Goal: Task Accomplishment & Management: Use online tool/utility

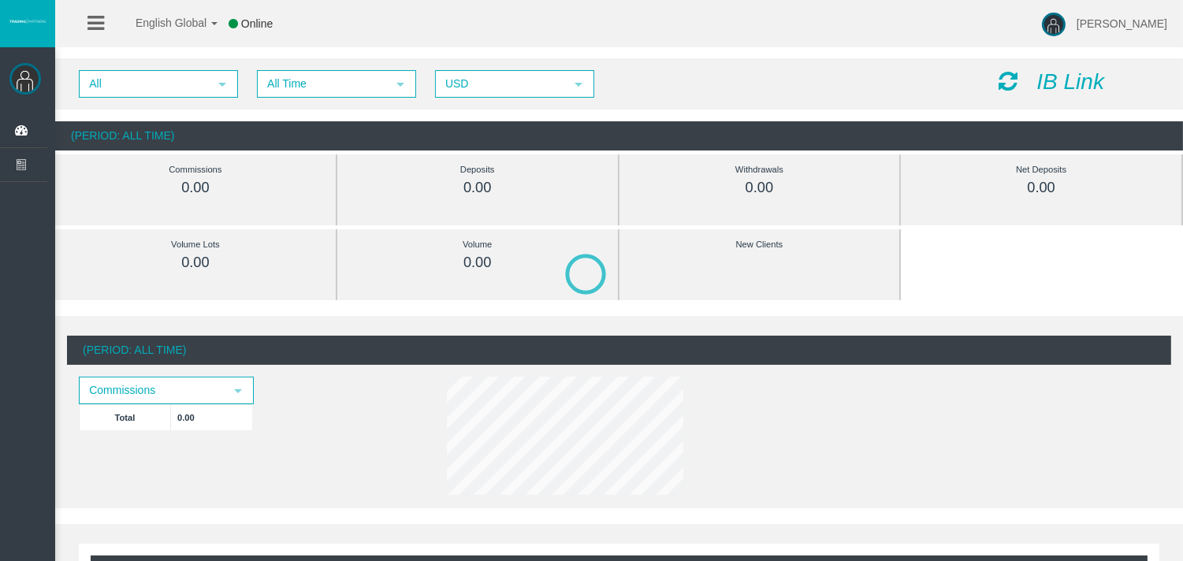
click at [1011, 82] on icon at bounding box center [1008, 81] width 19 height 22
click at [1066, 77] on icon "IB Link" at bounding box center [1070, 81] width 68 height 24
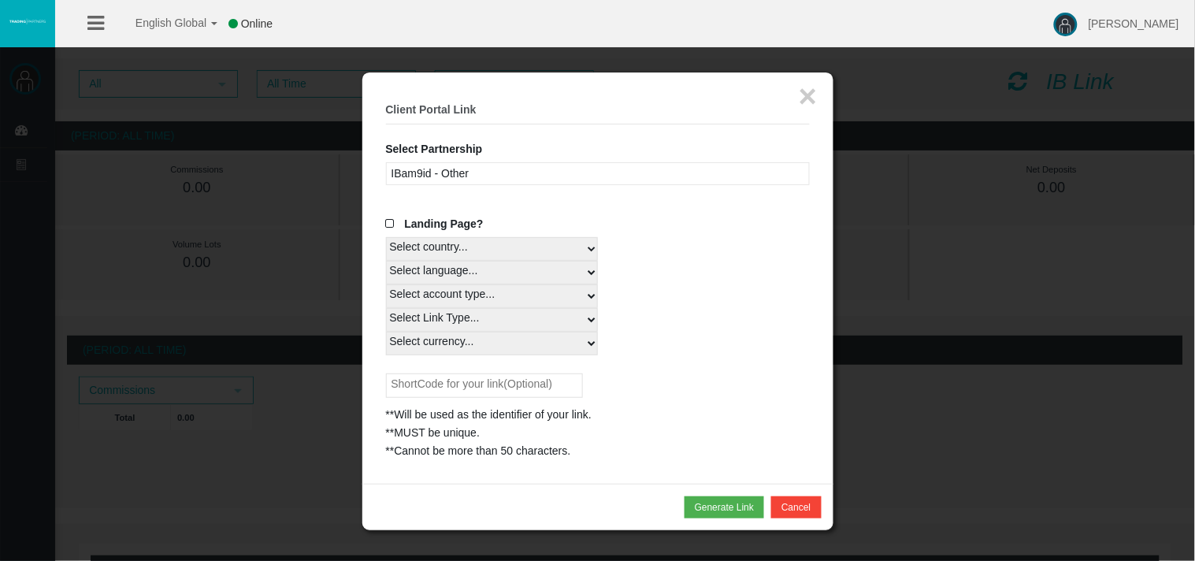
click at [591, 247] on select "Select country... Rest of the World" at bounding box center [492, 249] width 212 height 24
select select
click at [386, 237] on select "Select country... Rest of the World" at bounding box center [492, 249] width 212 height 24
click at [589, 273] on select "Select language... Japanese 中国 ENGLISH" at bounding box center [492, 273] width 212 height 24
select select
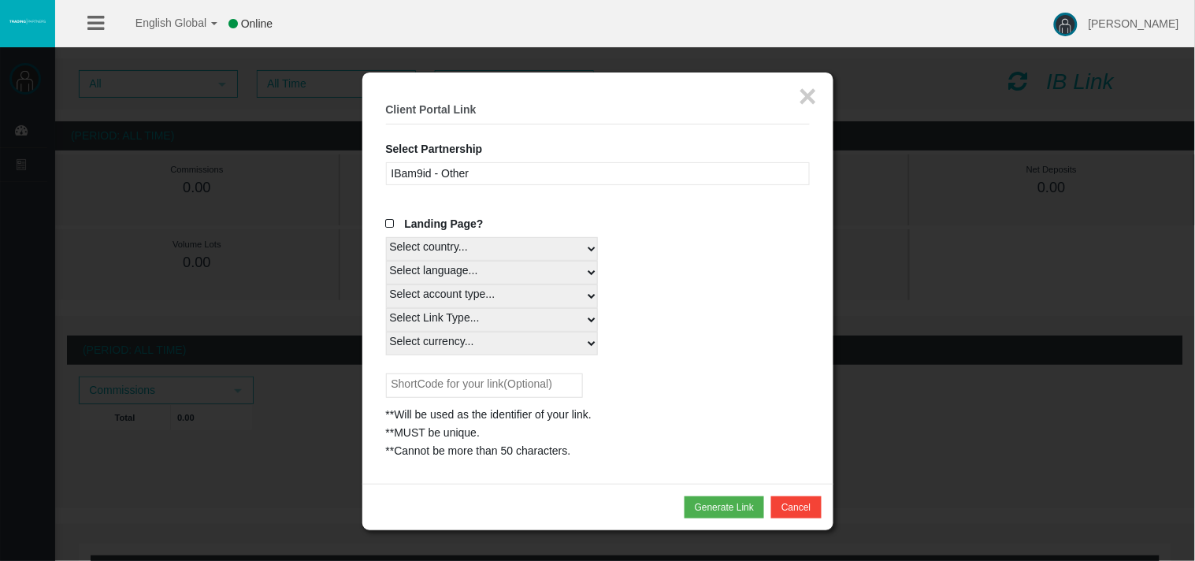
click at [386, 261] on select "Select language... Japanese 中国 ENGLISH" at bounding box center [492, 273] width 212 height 24
click at [585, 289] on select "Select account type... All Platforms" at bounding box center [492, 296] width 212 height 24
select select
click at [386, 284] on select "Select account type... All Platforms" at bounding box center [492, 296] width 212 height 24
click at [575, 314] on select "Select Link Type..." at bounding box center [492, 320] width 212 height 24
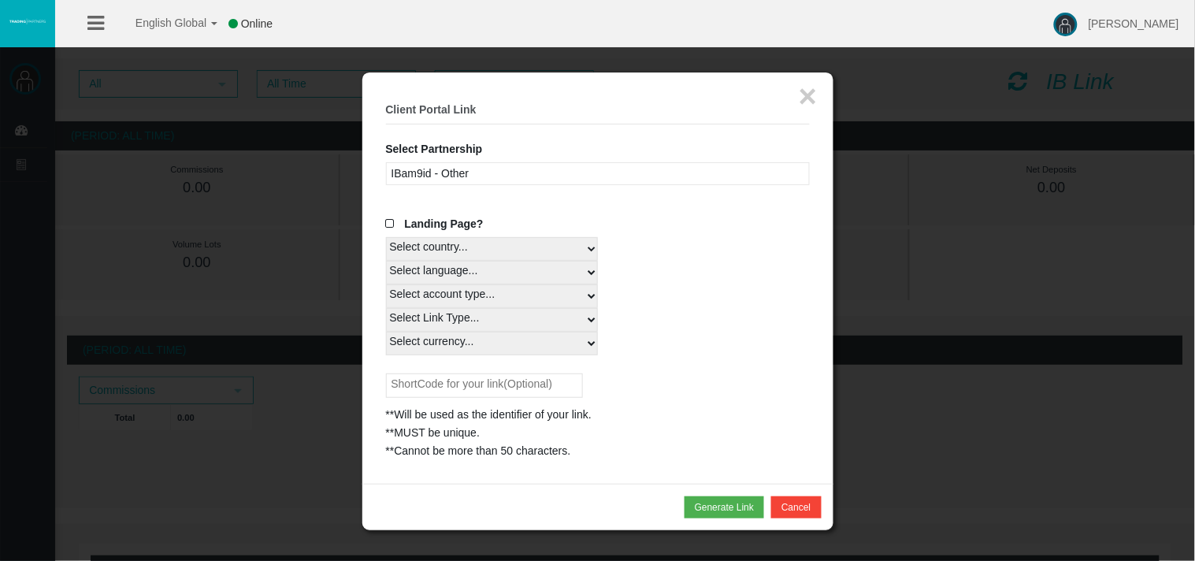
click at [386, 308] on select "Select Link Type..." at bounding box center [492, 320] width 212 height 24
click at [592, 318] on select "Select Link Type..." at bounding box center [492, 320] width 212 height 24
click at [546, 321] on select "Select Link Type..." at bounding box center [492, 320] width 212 height 24
click at [596, 341] on select "Select currency... All Currencies" at bounding box center [492, 344] width 212 height 24
select select "All Currencies"
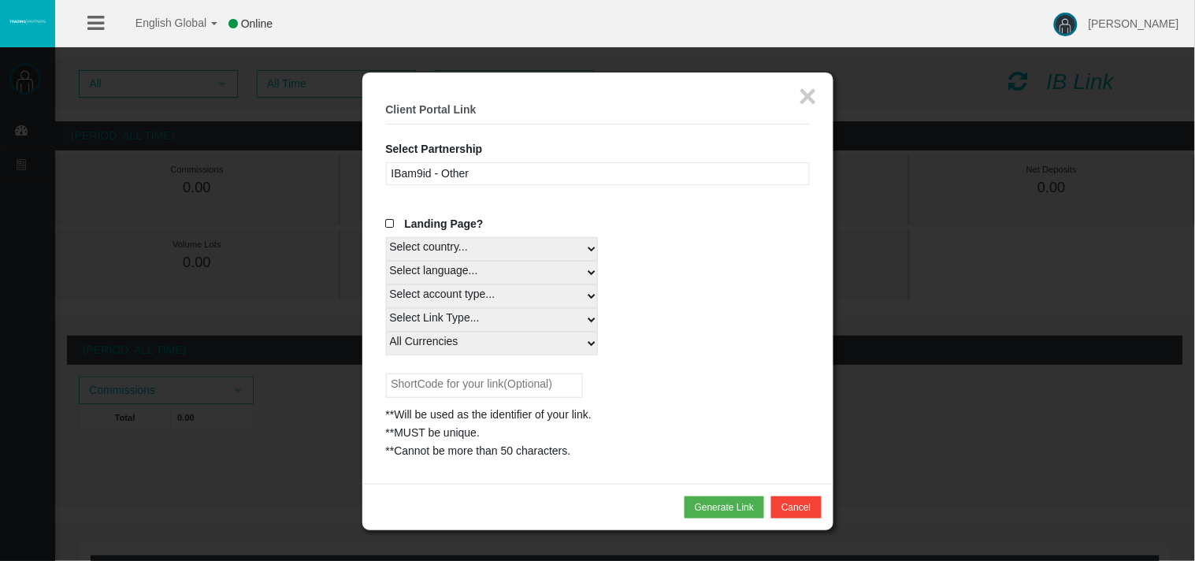
click at [386, 332] on select "Select currency... All Currencies" at bounding box center [492, 344] width 212 height 24
click at [715, 501] on button "Generate Link" at bounding box center [725, 507] width 80 height 22
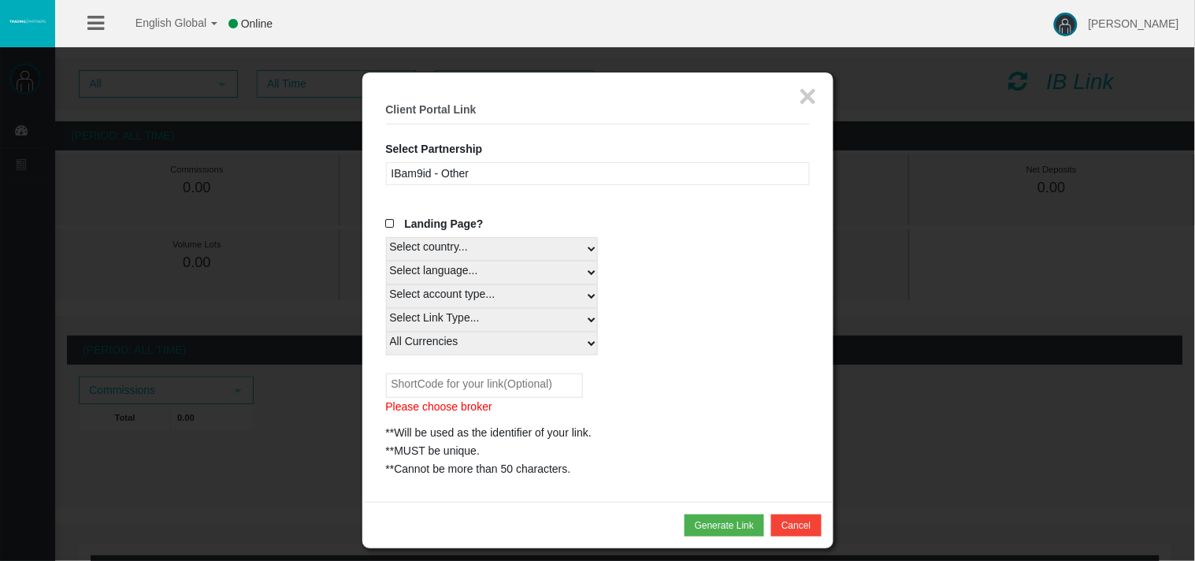
click at [514, 380] on input "text" at bounding box center [484, 386] width 197 height 24
type input "Tunion"
click at [692, 520] on button "Generate Link" at bounding box center [725, 526] width 80 height 22
click at [716, 517] on button "Generate Link" at bounding box center [725, 526] width 80 height 22
click at [730, 524] on button "Generate Link" at bounding box center [725, 526] width 80 height 22
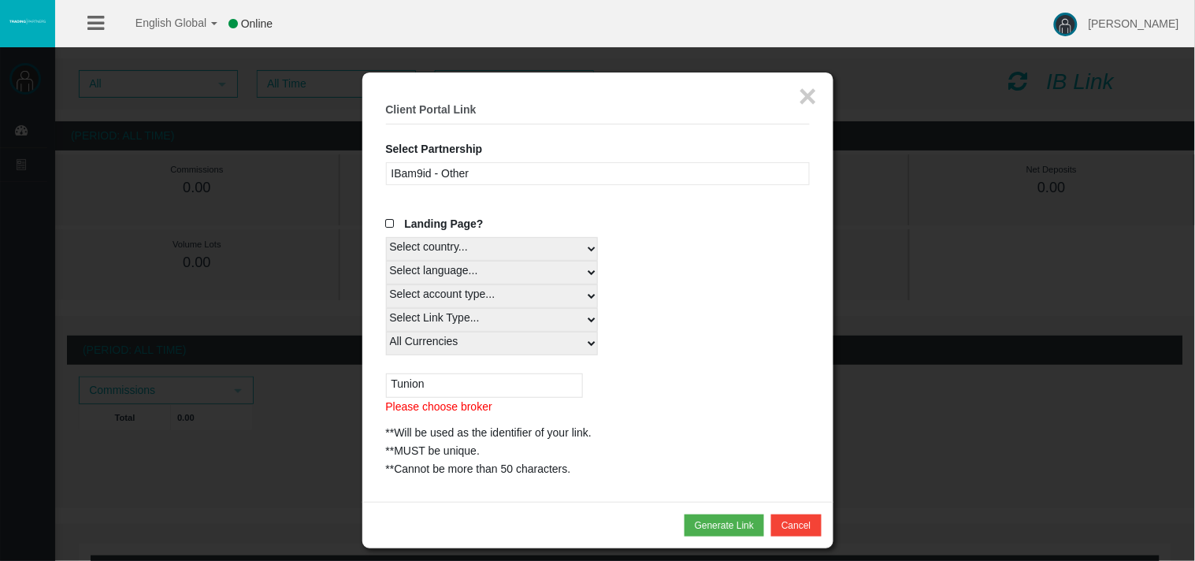
click at [476, 390] on input "Tunion" at bounding box center [484, 386] width 197 height 24
click at [467, 171] on div "IBam9id - Other" at bounding box center [598, 173] width 424 height 23
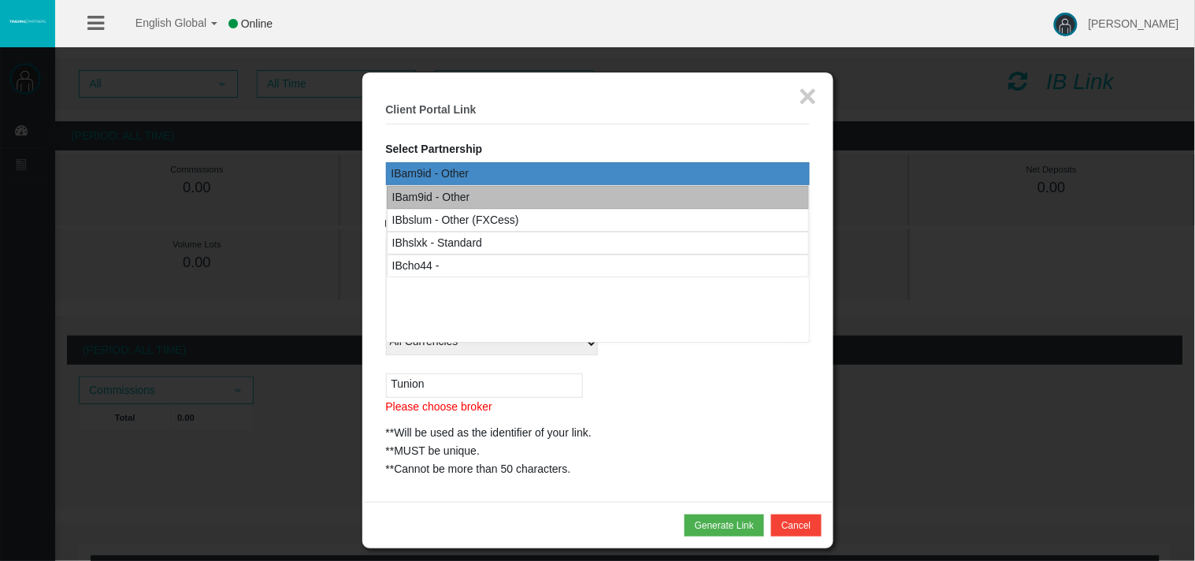
click at [430, 199] on div "IBam9id - Other" at bounding box center [431, 197] width 78 height 18
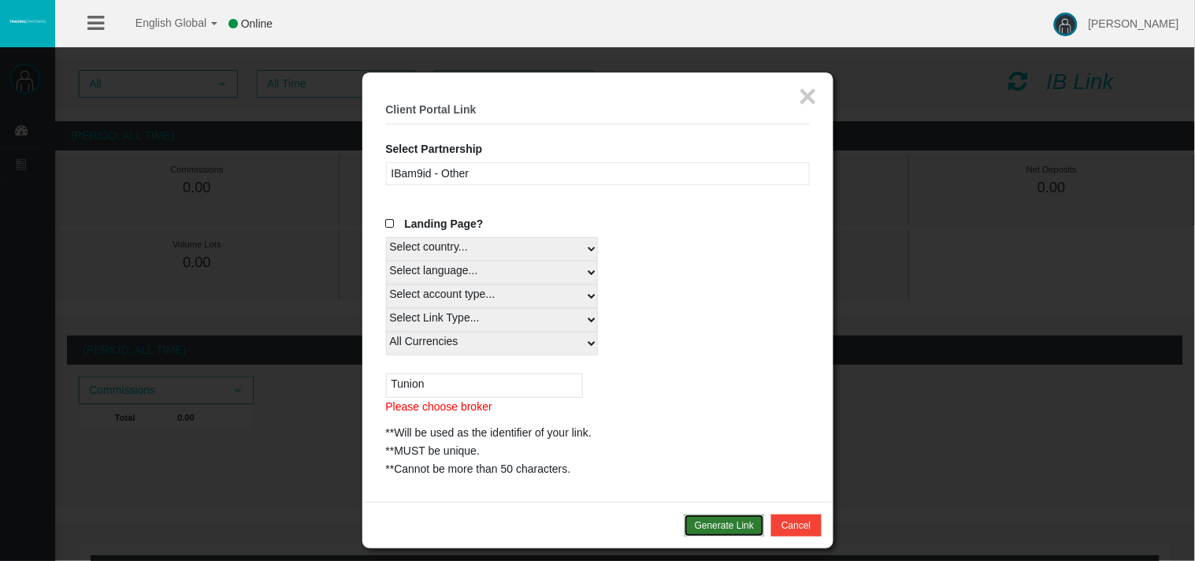
click at [727, 525] on button "Generate Link" at bounding box center [725, 526] width 80 height 22
click at [699, 519] on button "Generate Link" at bounding box center [725, 526] width 80 height 22
click at [511, 252] on select "Select country... Rest of the World" at bounding box center [492, 249] width 212 height 24
select select
click at [386, 237] on select "Select country... Rest of the World" at bounding box center [492, 249] width 212 height 24
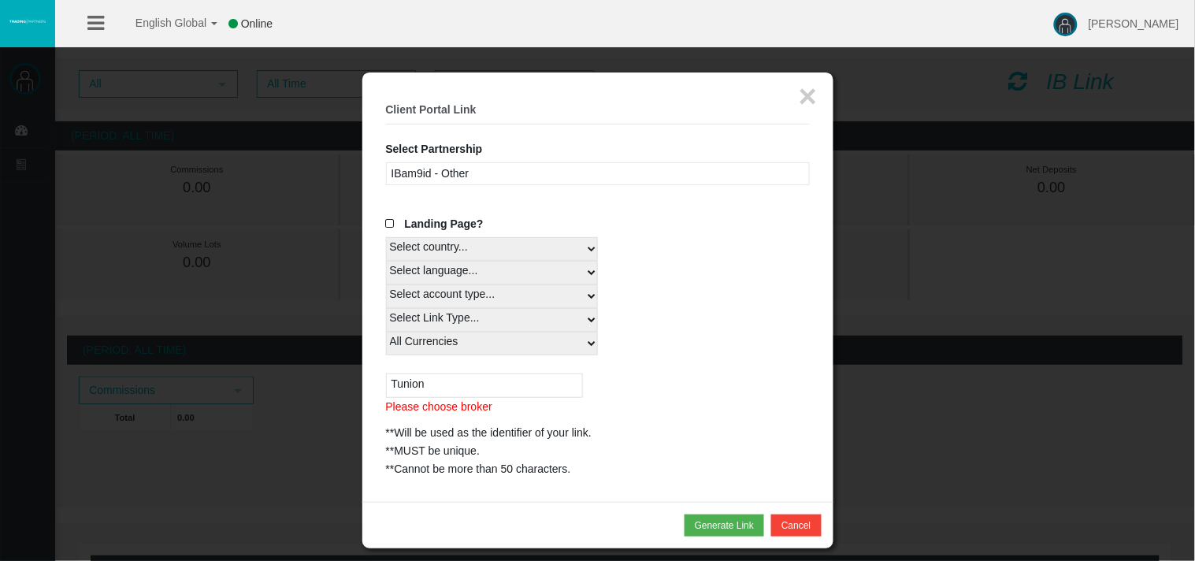
click at [589, 272] on select "Select language... Japanese 中国 ENGLISH" at bounding box center [492, 273] width 212 height 24
select select
click at [386, 261] on select "Select language... Japanese 中国 ENGLISH" at bounding box center [492, 273] width 212 height 24
click at [571, 295] on select "Select account type... All Platforms" at bounding box center [492, 296] width 212 height 24
select select
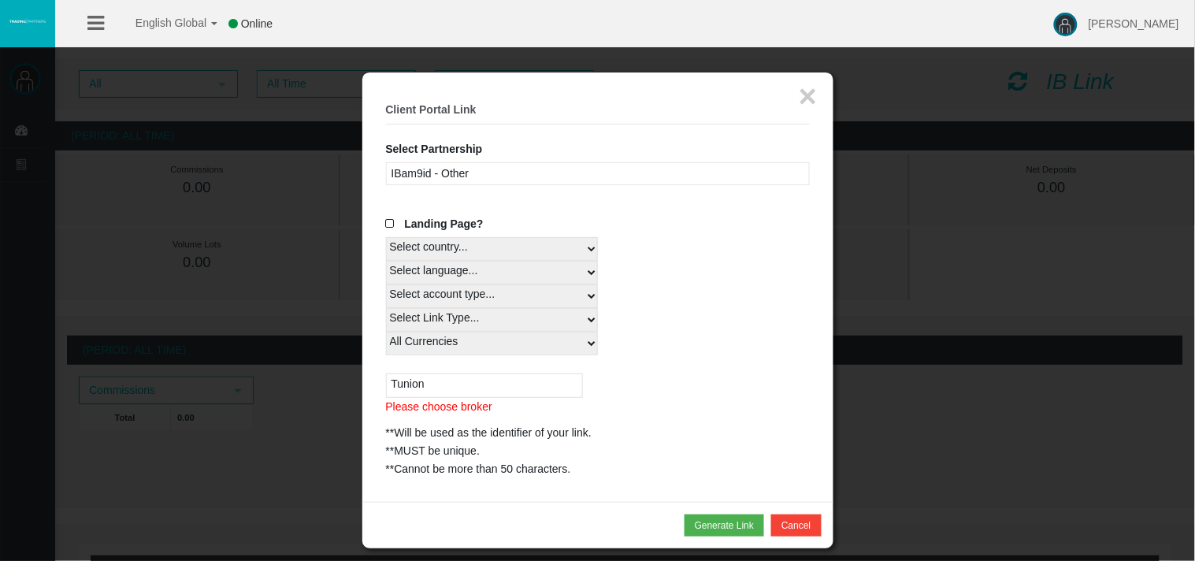
click at [386, 284] on select "Select account type... All Platforms" at bounding box center [492, 296] width 212 height 24
click at [585, 316] on select "Select Link Type..." at bounding box center [492, 320] width 212 height 24
click at [386, 308] on select "Select Link Type..." at bounding box center [492, 320] width 212 height 24
click at [587, 341] on select "Select currency... All Currencies" at bounding box center [492, 344] width 212 height 24
click at [386, 332] on select "Select currency... All Currencies" at bounding box center [492, 344] width 212 height 24
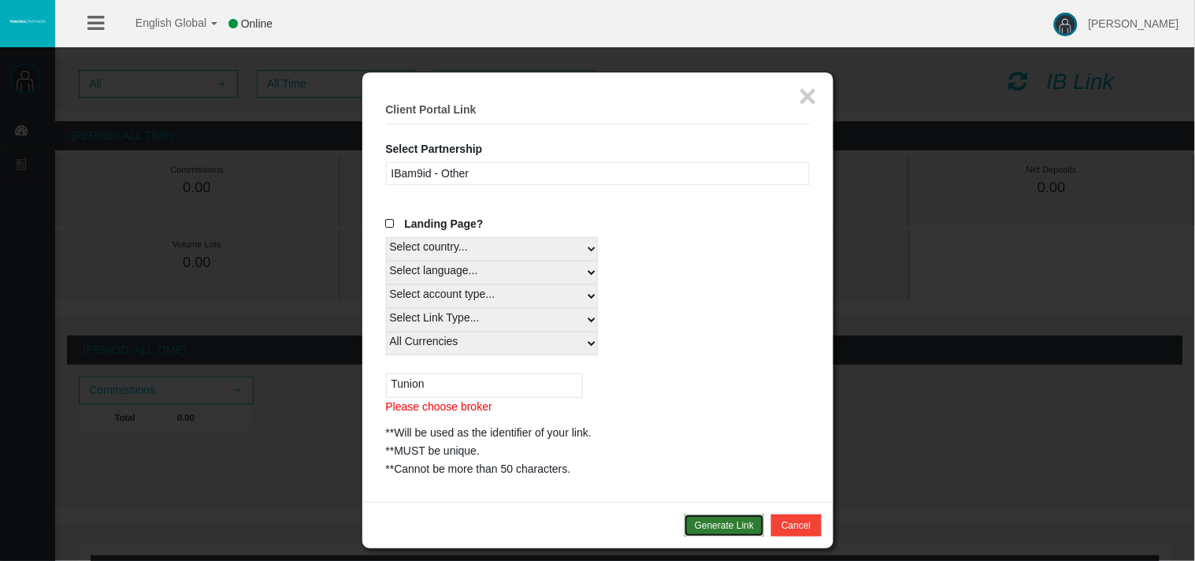
click at [726, 524] on button "Generate Link" at bounding box center [725, 526] width 80 height 22
click at [419, 388] on input "Tunion" at bounding box center [484, 386] width 197 height 24
click at [440, 383] on input "Tunion" at bounding box center [484, 386] width 197 height 24
click at [467, 391] on input "text" at bounding box center [484, 386] width 197 height 24
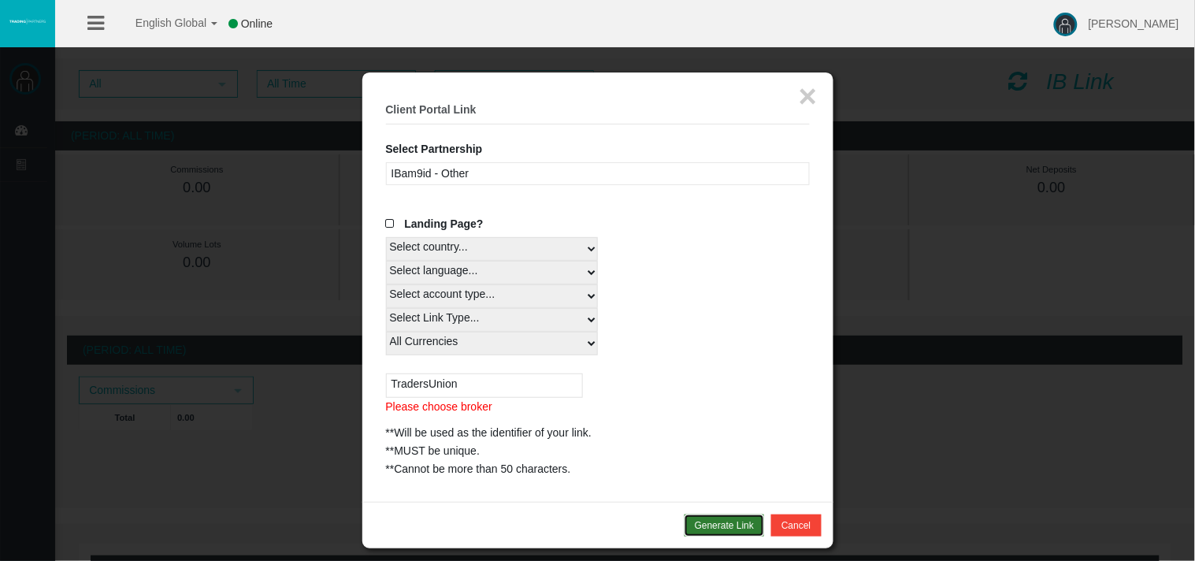
click at [706, 519] on button "Generate Link" at bounding box center [725, 526] width 80 height 22
click at [485, 389] on input "TradersUnion" at bounding box center [484, 386] width 197 height 24
click at [429, 385] on input "TradersUnion" at bounding box center [484, 386] width 197 height 24
type input "Traders Union"
click at [706, 524] on button "Generate Link" at bounding box center [725, 526] width 80 height 22
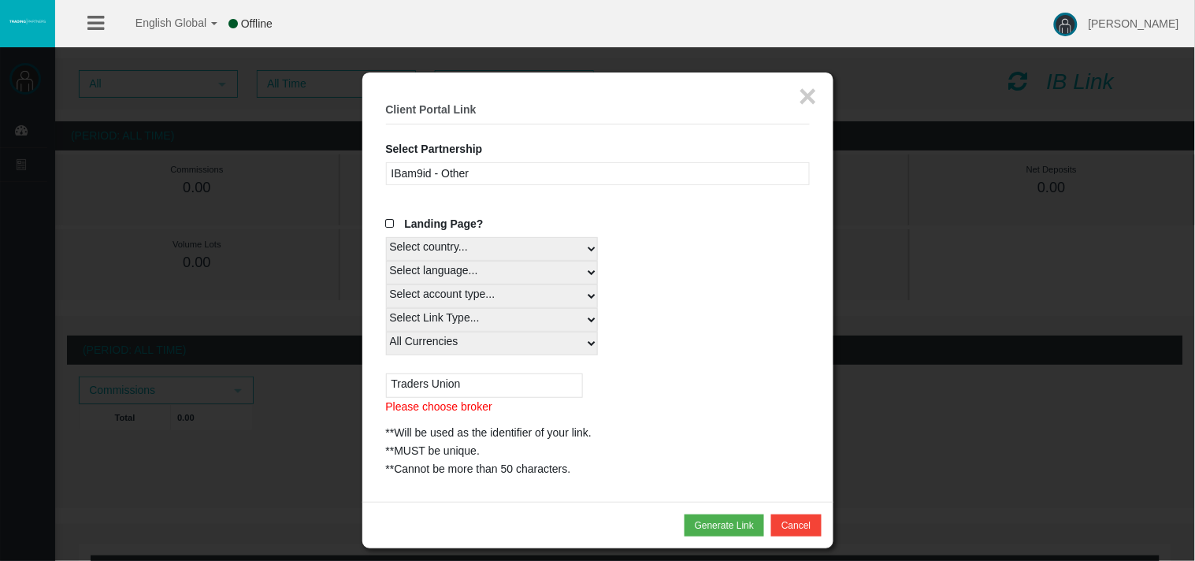
click at [434, 381] on input "Traders Union" at bounding box center [484, 386] width 197 height 24
click at [392, 221] on span at bounding box center [394, 223] width 16 height 11
click at [0, 0] on input "Landing Page?" at bounding box center [0, 0] width 0 height 0
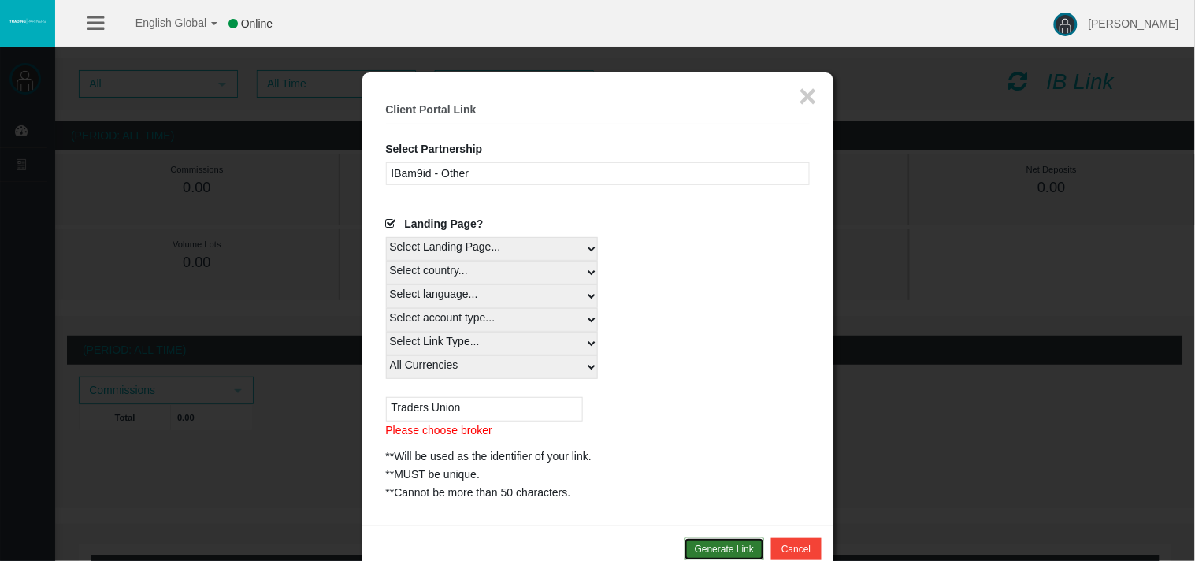
click at [727, 549] on button "Generate Link" at bounding box center [725, 549] width 80 height 22
click at [584, 241] on select "Select Landing Page..." at bounding box center [492, 249] width 212 height 24
click at [386, 237] on select "Select Landing Page..." at bounding box center [492, 249] width 212 height 24
click at [483, 272] on select "Select country... Rest of the World" at bounding box center [492, 273] width 212 height 24
click at [691, 319] on div "Select account type... All Platforms" at bounding box center [598, 320] width 424 height 24
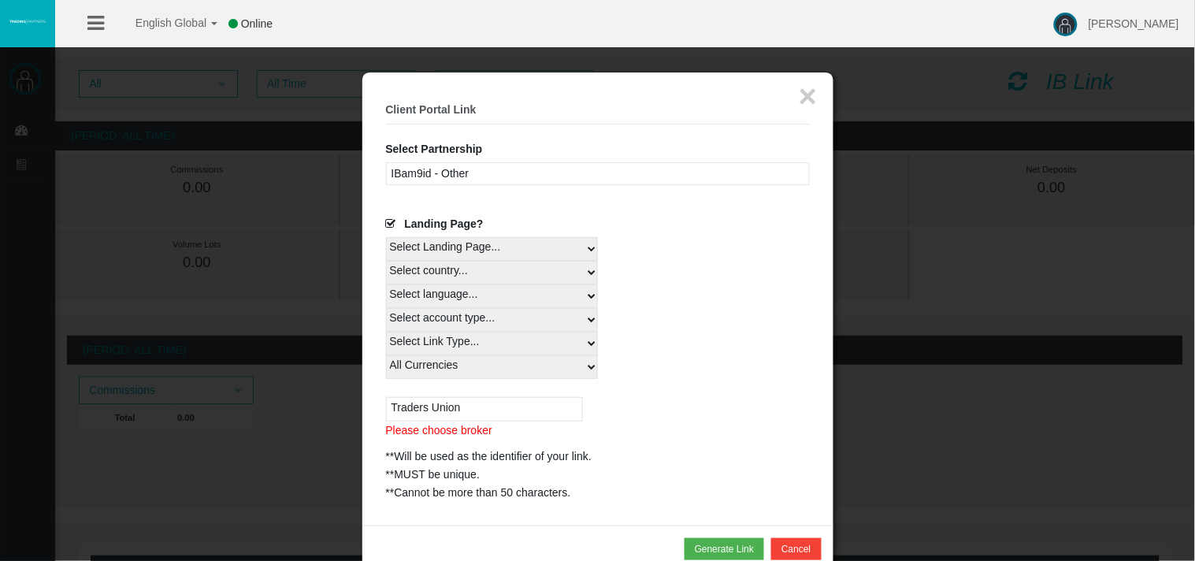
click at [519, 365] on select "Select currency... All Currencies" at bounding box center [492, 367] width 212 height 24
click at [386, 355] on select "Select currency... All Currencies" at bounding box center [492, 367] width 212 height 24
click at [594, 342] on select "Select Link Type..." at bounding box center [492, 344] width 212 height 24
click at [386, 332] on select "Select Link Type..." at bounding box center [492, 344] width 212 height 24
click at [507, 420] on input "Traders Union" at bounding box center [484, 409] width 197 height 24
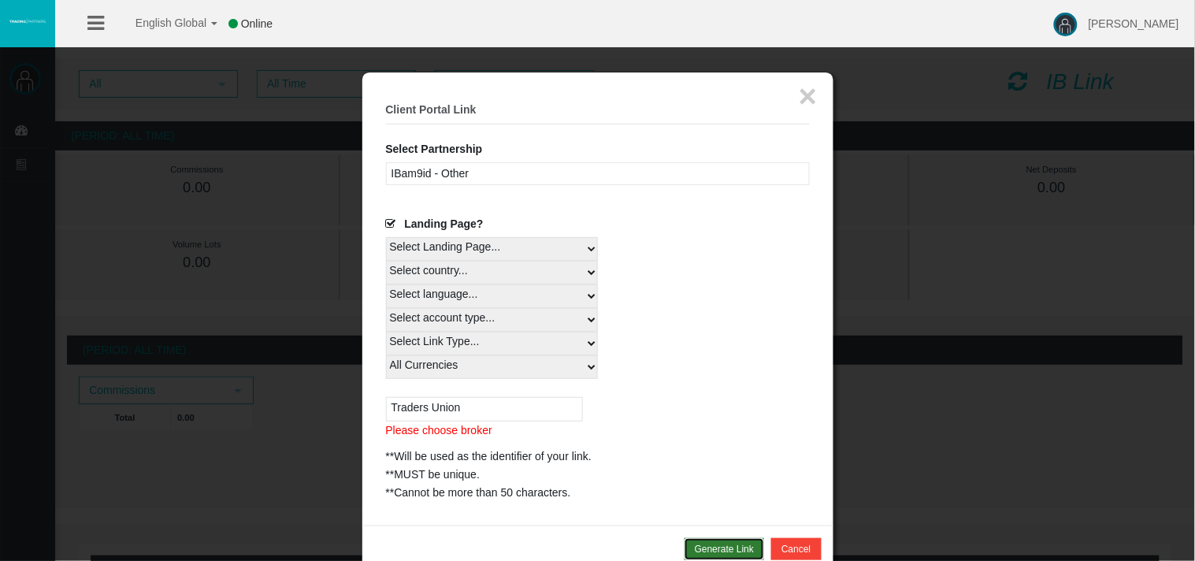
click at [721, 544] on button "Generate Link" at bounding box center [725, 549] width 80 height 22
click at [813, 91] on button "×" at bounding box center [808, 96] width 18 height 32
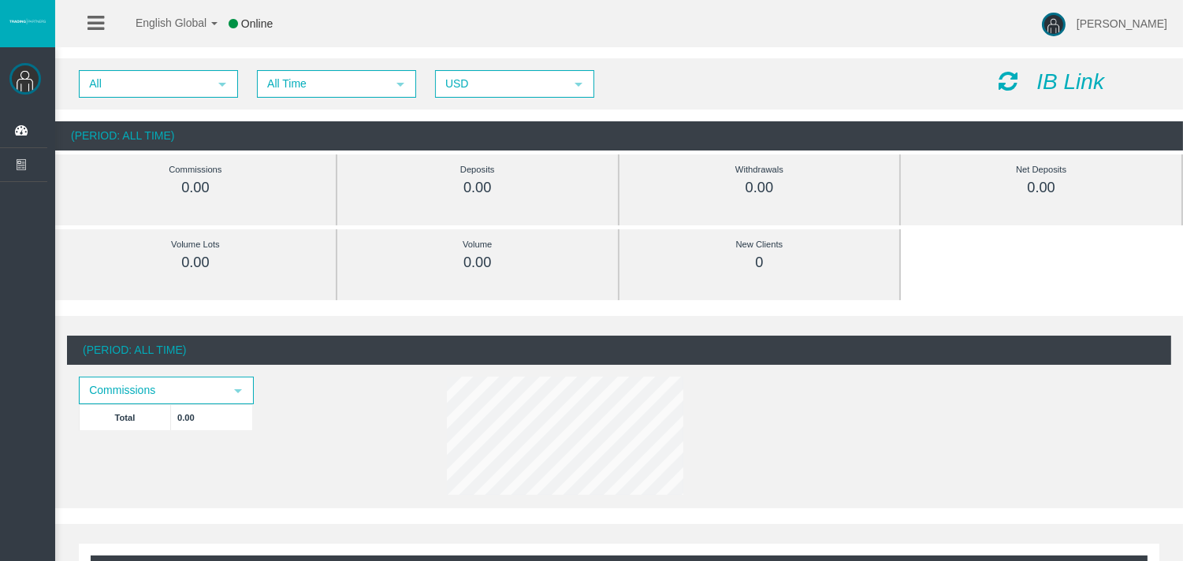
click at [1072, 80] on icon "IB Link" at bounding box center [1070, 81] width 68 height 24
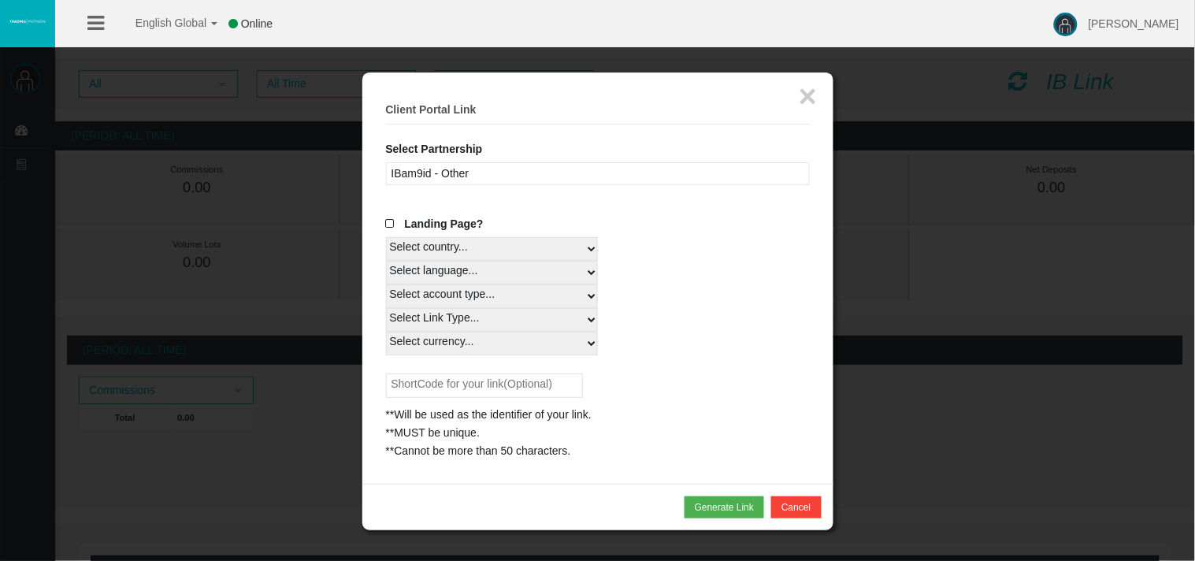
click at [632, 161] on fieldset "× Client Portal Link Select Partnership IBam9id - Other IBbslum - Other (FXCess…" at bounding box center [598, 278] width 424 height 364
click at [629, 175] on div "IBam9id - Other" at bounding box center [598, 173] width 424 height 23
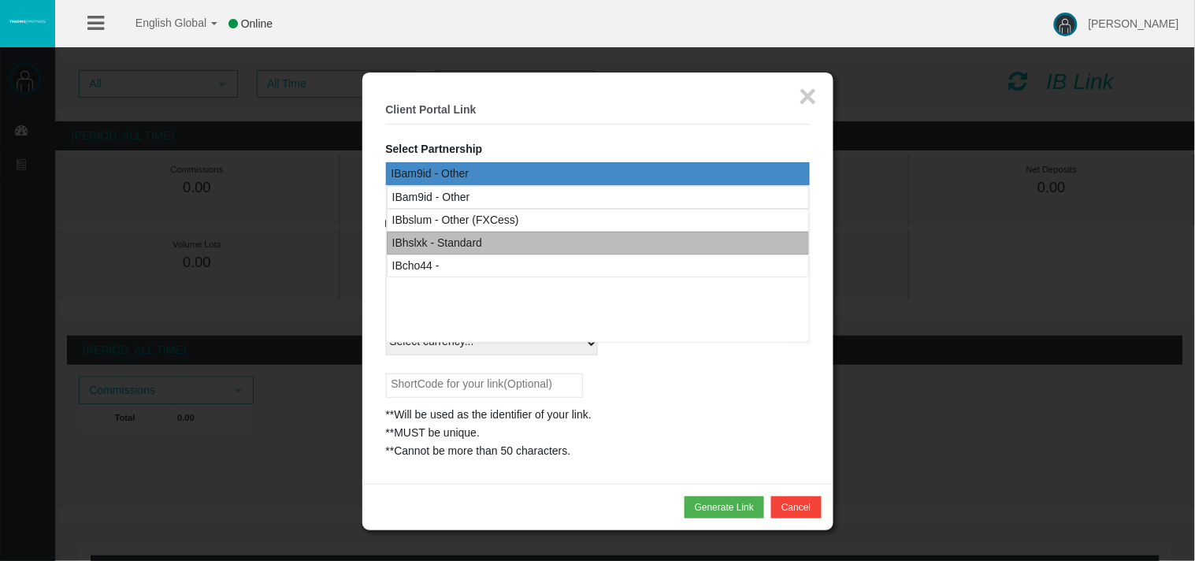
click at [508, 247] on div "IBhslxk - Standard" at bounding box center [598, 243] width 422 height 23
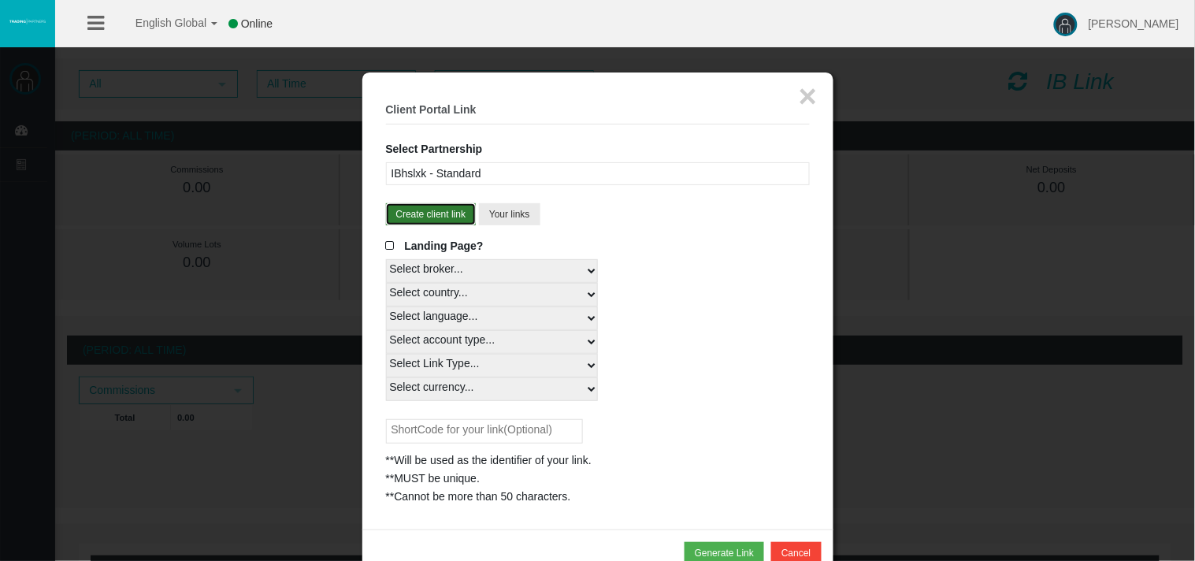
click at [431, 216] on button "Create client link" at bounding box center [431, 214] width 91 height 22
click at [414, 218] on button "Create client link" at bounding box center [431, 214] width 91 height 22
click at [429, 218] on button "Create client link" at bounding box center [431, 214] width 91 height 22
click at [585, 271] on select "Select broker... FXcess" at bounding box center [492, 271] width 212 height 24
select select
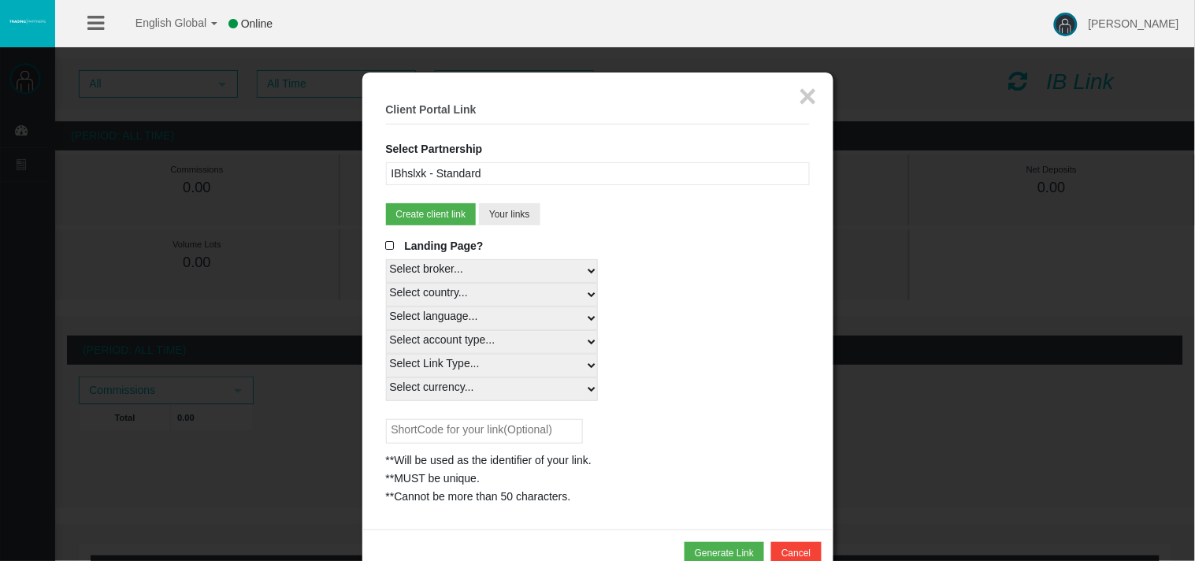
click at [386, 259] on select "Select broker... FXcess" at bounding box center [492, 271] width 212 height 24
click at [580, 268] on select "Select broker... FXcess" at bounding box center [492, 271] width 212 height 24
click at [504, 215] on button "Your links" at bounding box center [509, 214] width 61 height 22
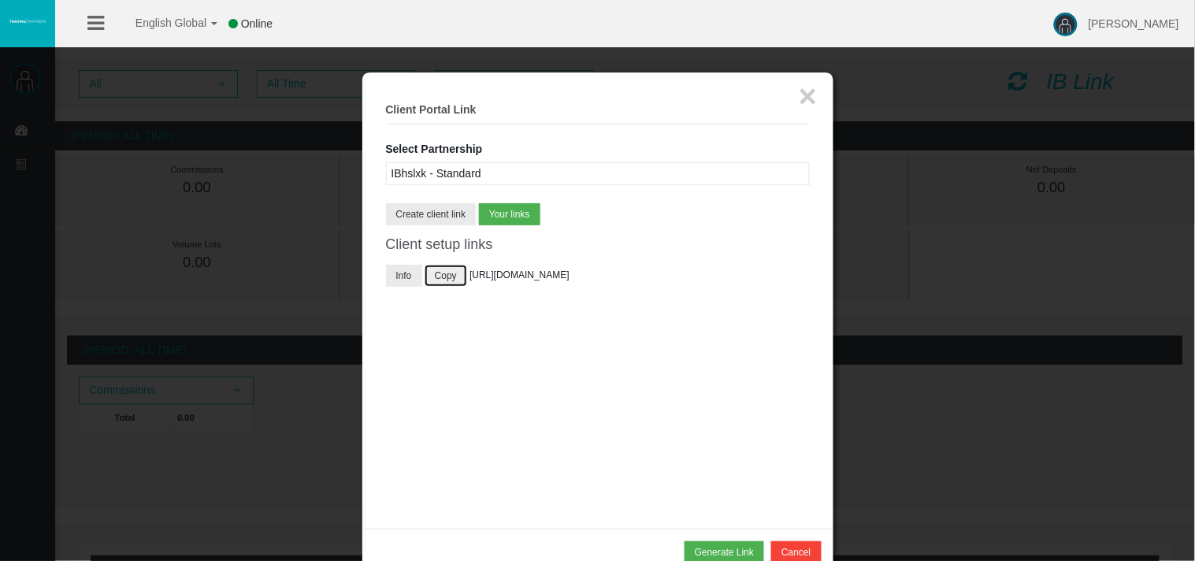
click at [447, 273] on button "Copy" at bounding box center [446, 276] width 43 height 22
click at [436, 174] on div "IBhslxk - Standard" at bounding box center [598, 173] width 424 height 23
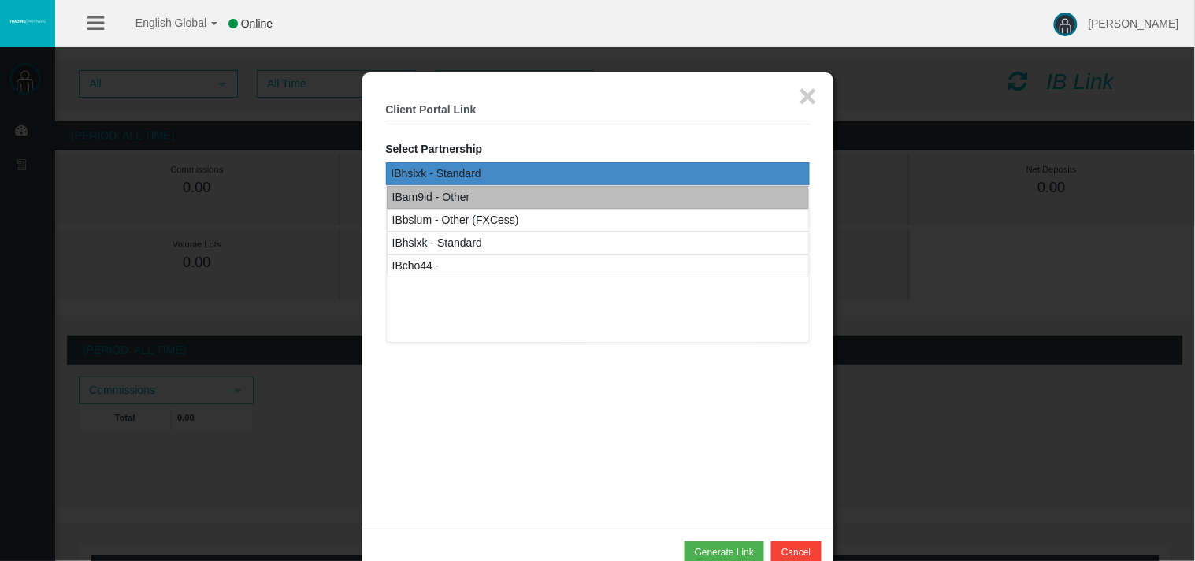
click at [436, 194] on div "IBam9id - Other" at bounding box center [431, 197] width 78 height 18
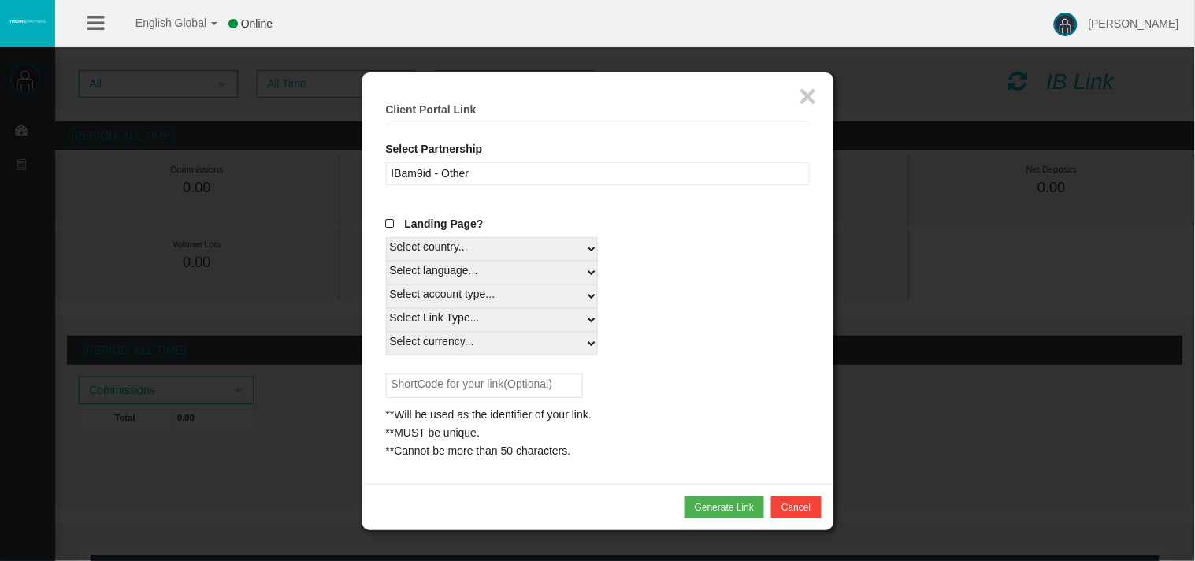
click at [452, 252] on select "Select country... Rest of the World" at bounding box center [492, 249] width 212 height 24
select select
click at [386, 237] on select "Select country... Rest of the World" at bounding box center [492, 249] width 212 height 24
click at [462, 271] on select "Select language... Japanese 中国 ENGLISH" at bounding box center [492, 273] width 212 height 24
click at [451, 371] on div "Landing Page? Select country... Rest of the World Select language... Japanese 中…" at bounding box center [598, 337] width 424 height 245
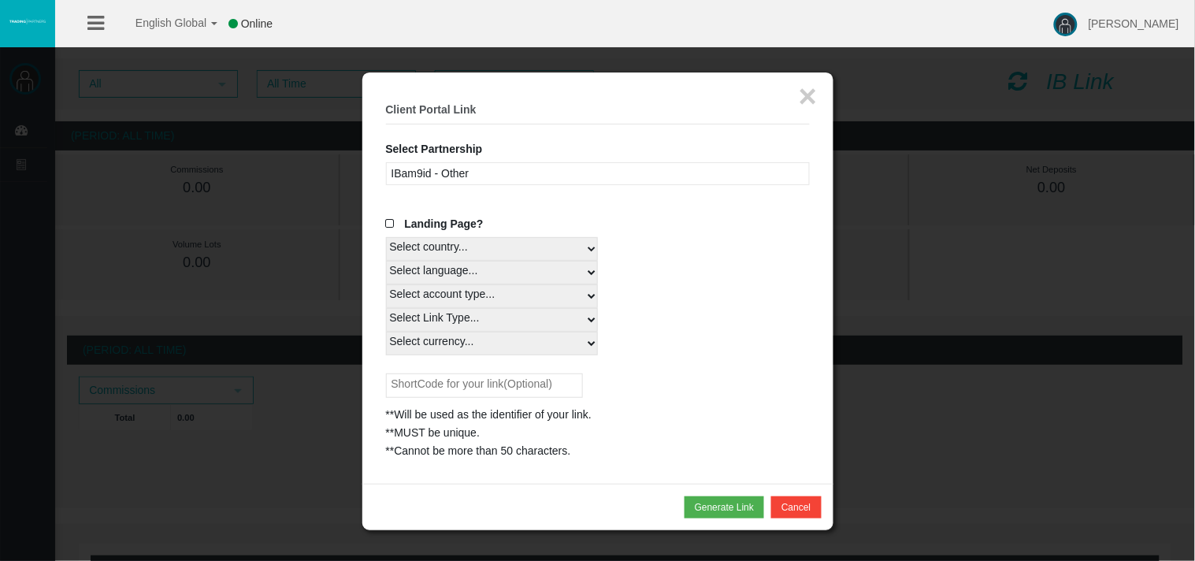
click at [477, 270] on select "Select language... Japanese 中国 ENGLISH" at bounding box center [492, 273] width 212 height 24
select select
click at [386, 261] on select "Select language... Japanese 中国 ENGLISH" at bounding box center [492, 273] width 212 height 24
click at [486, 296] on select "Select account type... All Platforms" at bounding box center [492, 296] width 212 height 24
select select
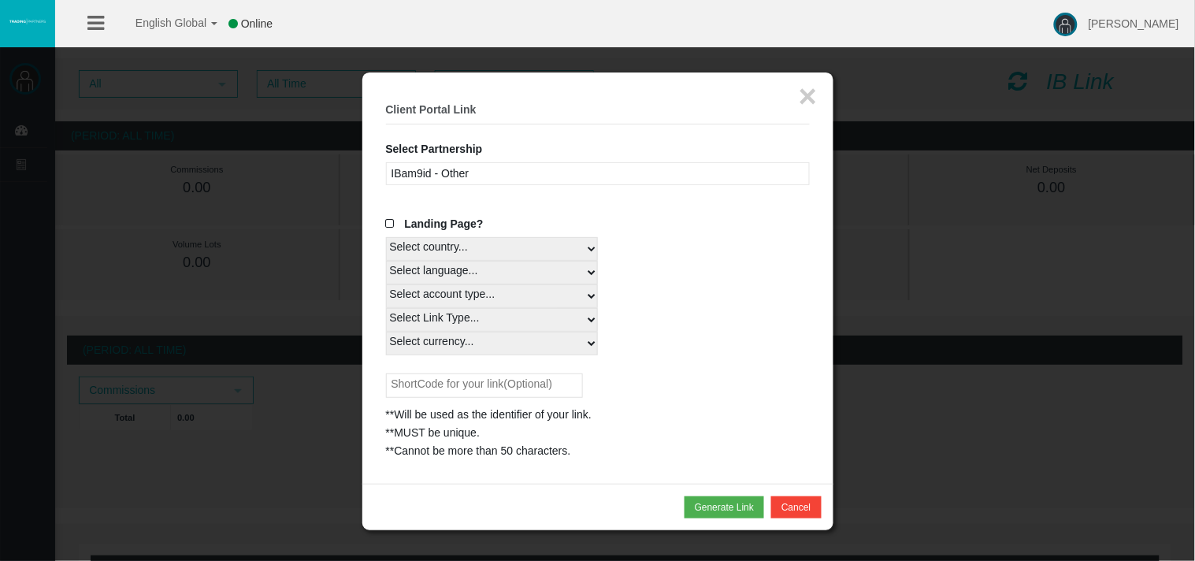
click at [386, 284] on select "Select account type... All Platforms" at bounding box center [492, 296] width 212 height 24
click at [474, 317] on select "Select Link Type..." at bounding box center [492, 320] width 212 height 24
click at [386, 308] on select "Select Link Type..." at bounding box center [492, 320] width 212 height 24
click at [579, 347] on select "Select currency... All Currencies" at bounding box center [492, 344] width 212 height 24
select select "All Currencies"
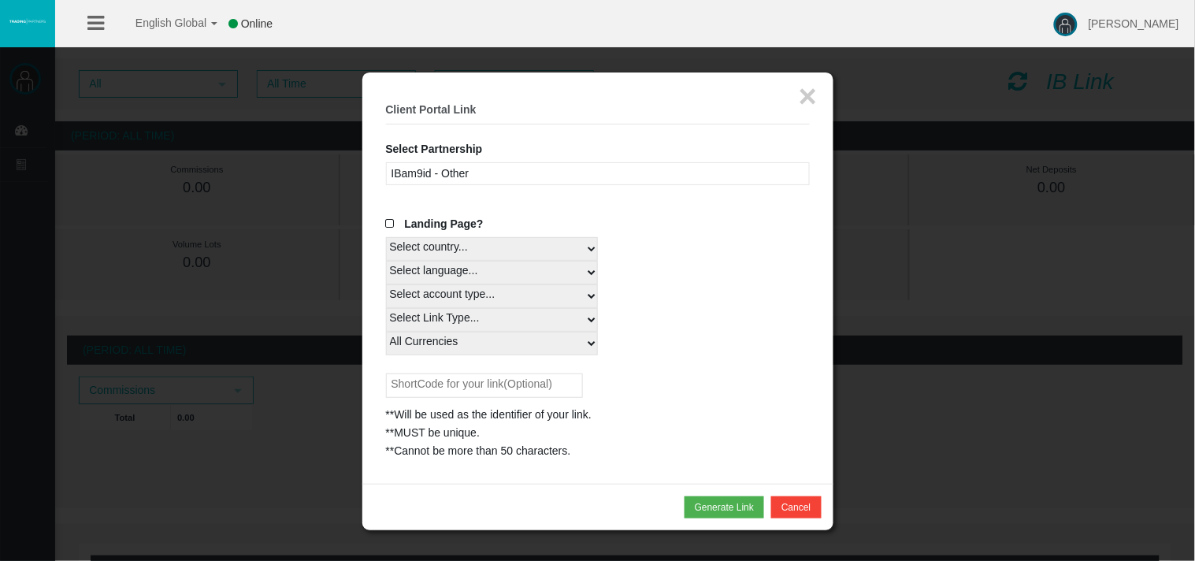
click at [386, 332] on select "Select currency... All Currencies" at bounding box center [492, 344] width 212 height 24
click at [726, 507] on button "Generate Link" at bounding box center [725, 507] width 80 height 22
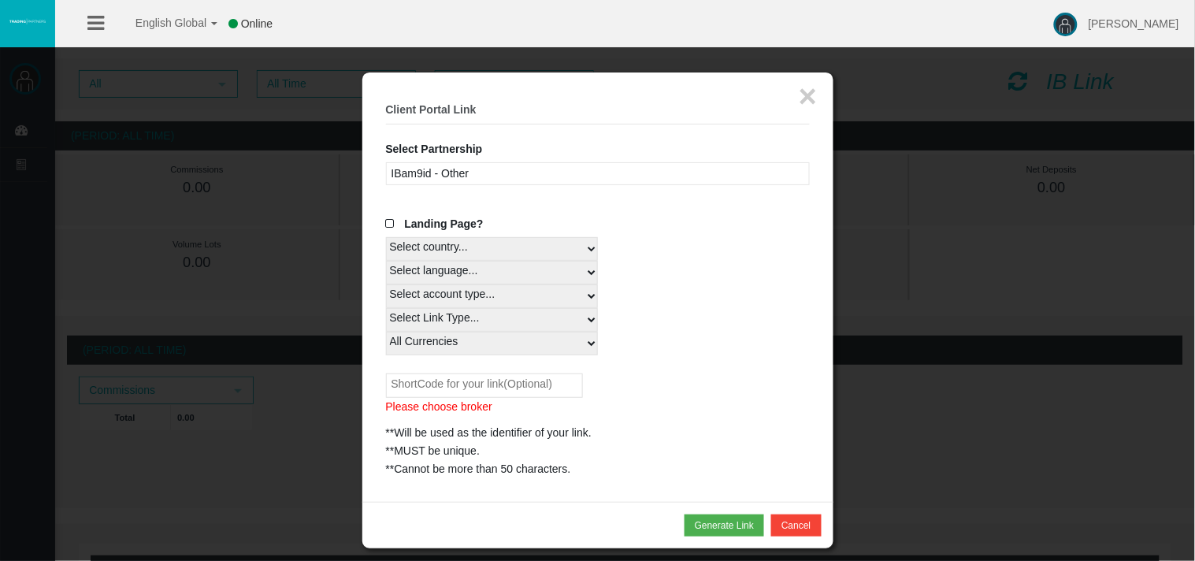
click at [439, 385] on input "text" at bounding box center [484, 386] width 197 height 24
type input "Tunion997"
click at [708, 522] on button "Generate Link" at bounding box center [725, 526] width 80 height 22
click at [394, 222] on span at bounding box center [394, 223] width 16 height 11
click at [0, 0] on input "Landing Page?" at bounding box center [0, 0] width 0 height 0
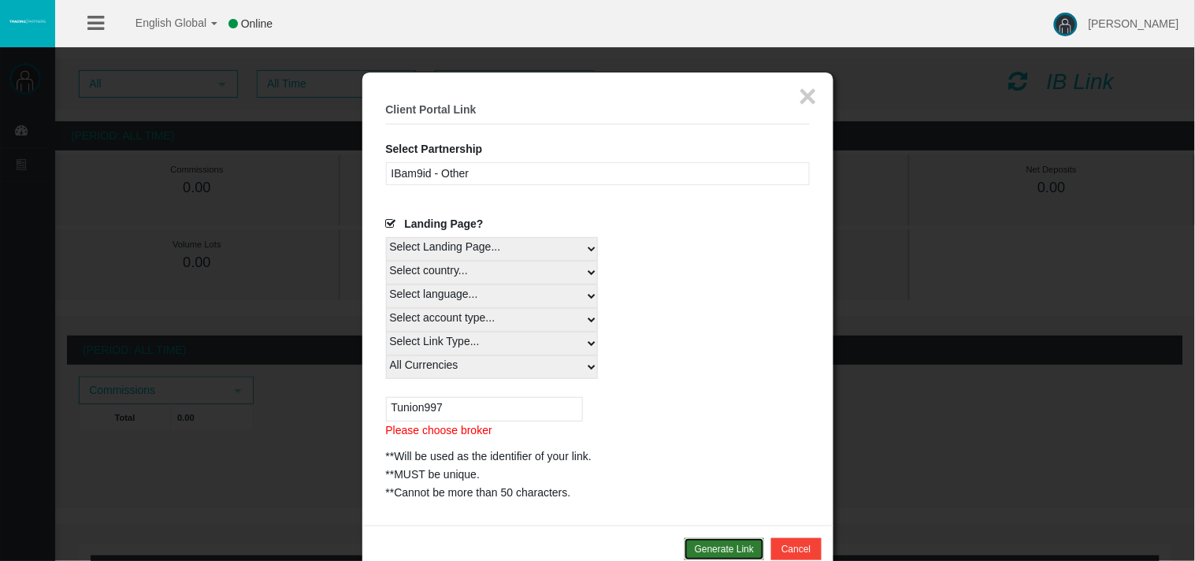
click at [746, 548] on button "Generate Link" at bounding box center [725, 549] width 80 height 22
click at [698, 545] on button "Generate Link" at bounding box center [725, 549] width 80 height 22
click at [455, 404] on input "Tunion997" at bounding box center [484, 409] width 197 height 24
drag, startPoint x: 495, startPoint y: 400, endPoint x: 322, endPoint y: 392, distance: 173.6
click at [324, 392] on body "English Global 简体中文 English Global 日本語 한국어 Online [PERSON_NAME] Help Log Out [P…" at bounding box center [597, 280] width 1195 height 561
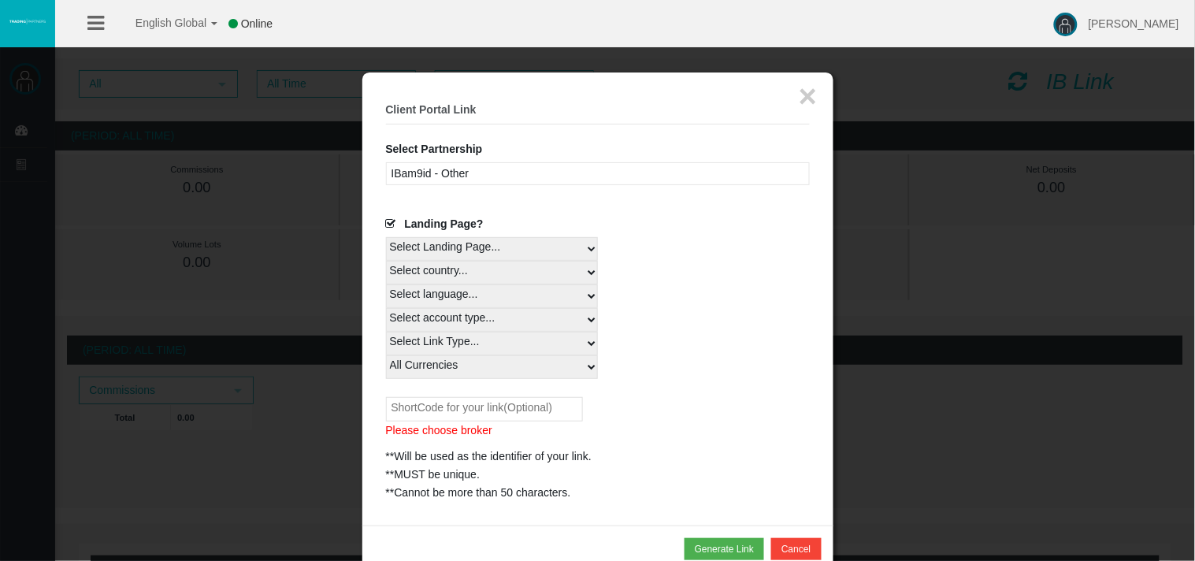
click at [492, 171] on div "IBam9id - Other" at bounding box center [598, 173] width 424 height 23
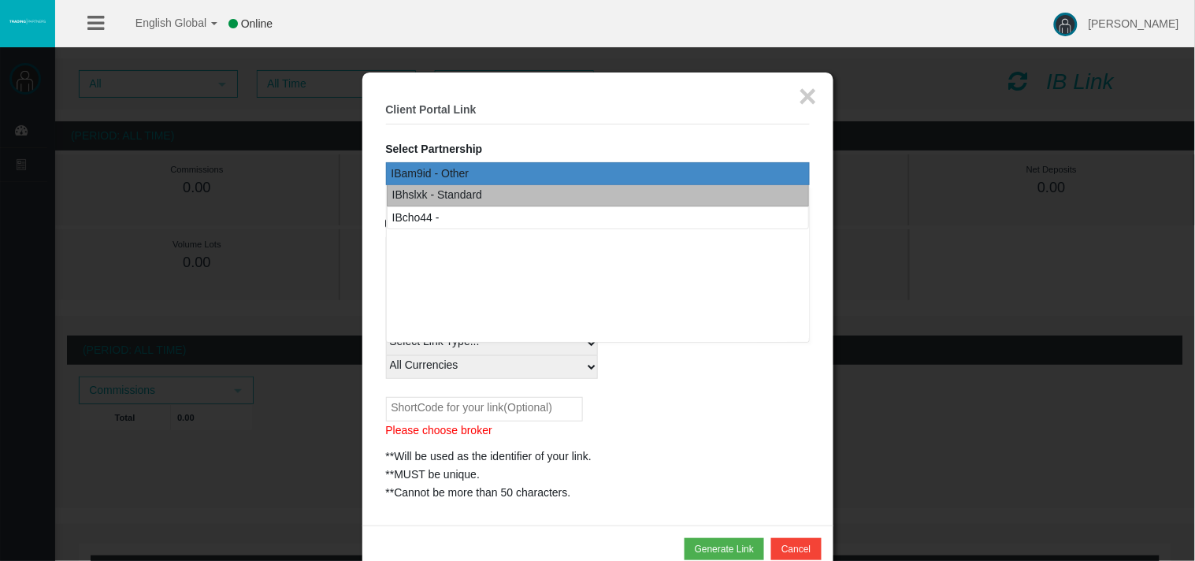
scroll to position [61, 0]
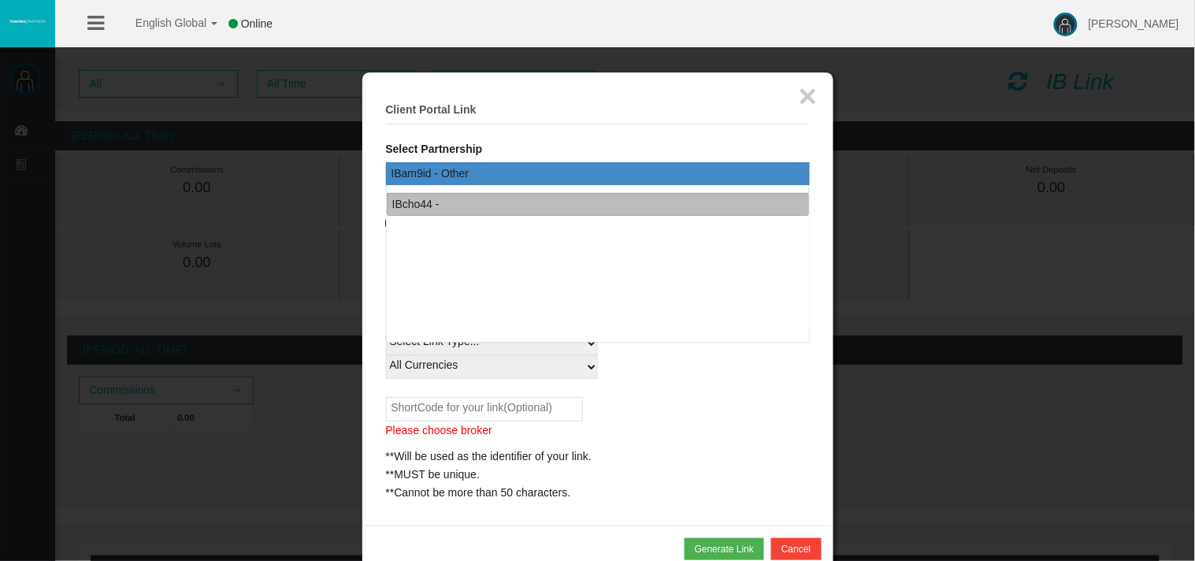
click at [419, 206] on div "IBcho44 -" at bounding box center [415, 204] width 47 height 18
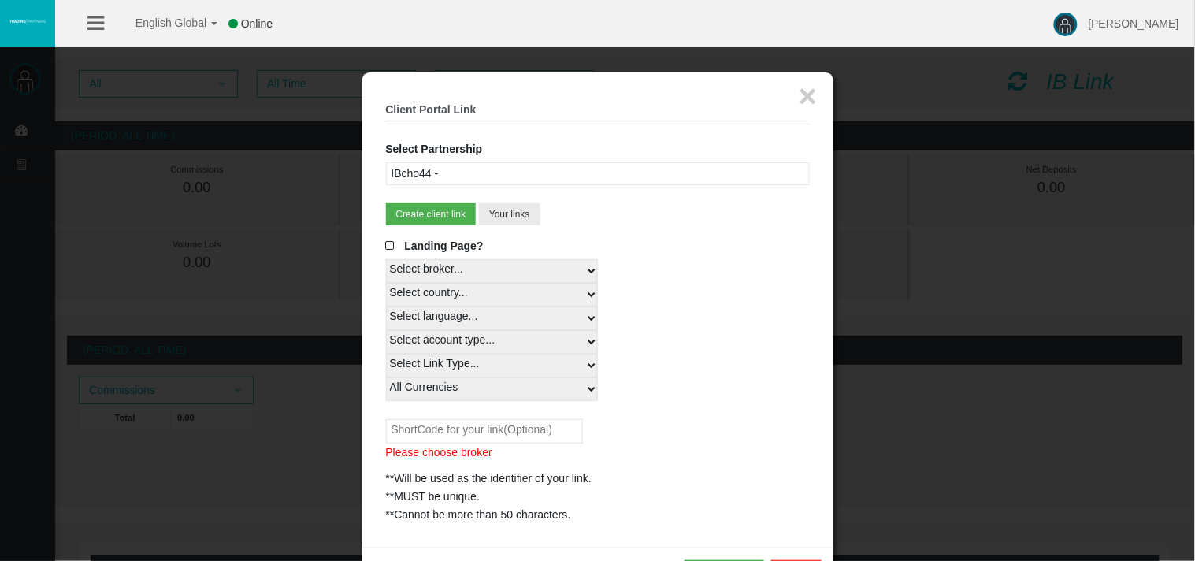
click at [589, 270] on select "Select broker... AmazingTick" at bounding box center [492, 271] width 212 height 24
click at [386, 259] on select "Select broker... AmazingTick" at bounding box center [492, 271] width 212 height 24
click at [462, 294] on select "Select country... Rest of the World" at bounding box center [492, 295] width 212 height 24
select select
click at [386, 283] on select "Select country... Rest of the World" at bounding box center [492, 295] width 212 height 24
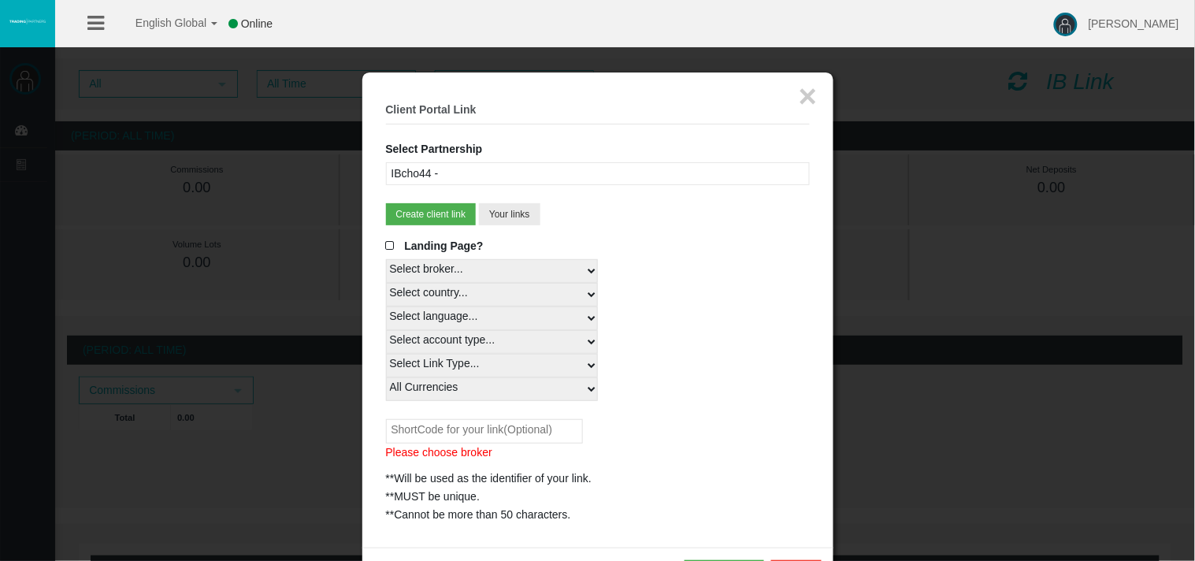
click at [460, 315] on select "Select language... Japanese 中国 ENGLISH" at bounding box center [492, 319] width 212 height 24
select select
click at [386, 307] on select "Select language... Japanese 中国 ENGLISH" at bounding box center [492, 319] width 212 height 24
click at [469, 340] on select "Select account type... All Platforms MT4 Classic MT4 ECN" at bounding box center [492, 342] width 212 height 24
select select
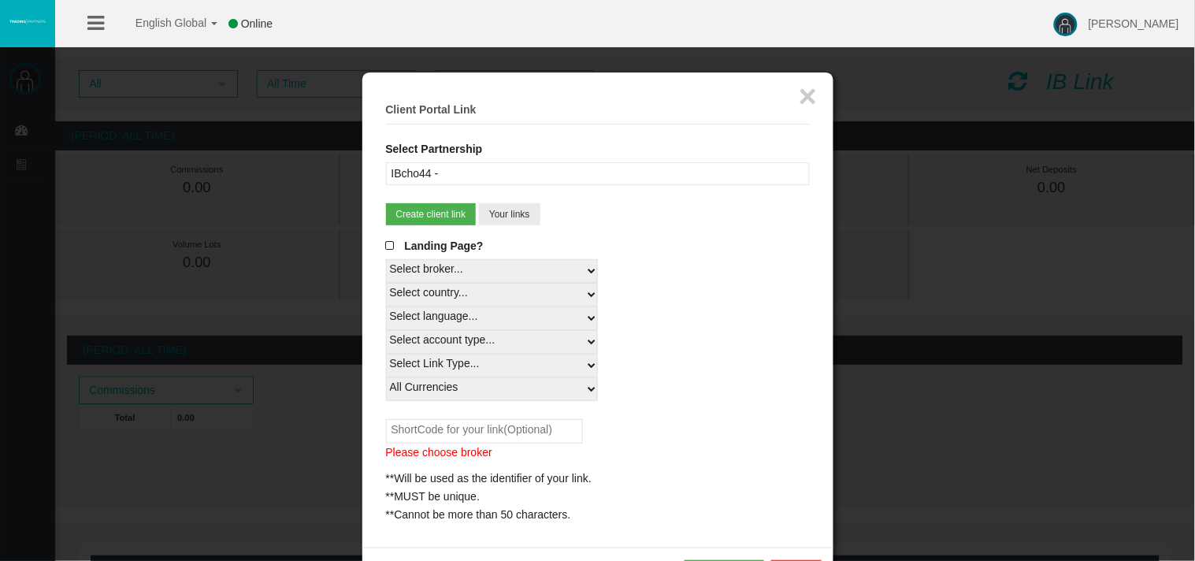
click at [386, 330] on select "Select account type... All Platforms MT4 Classic MT4 ECN" at bounding box center [492, 342] width 212 height 24
click at [529, 374] on select "Select Link Type... Real" at bounding box center [492, 366] width 212 height 24
select select "Real"
click at [386, 354] on select "Select Link Type... Real" at bounding box center [492, 366] width 212 height 24
click at [507, 390] on select "Select currency... All Currencies JPY USD" at bounding box center [492, 389] width 212 height 24
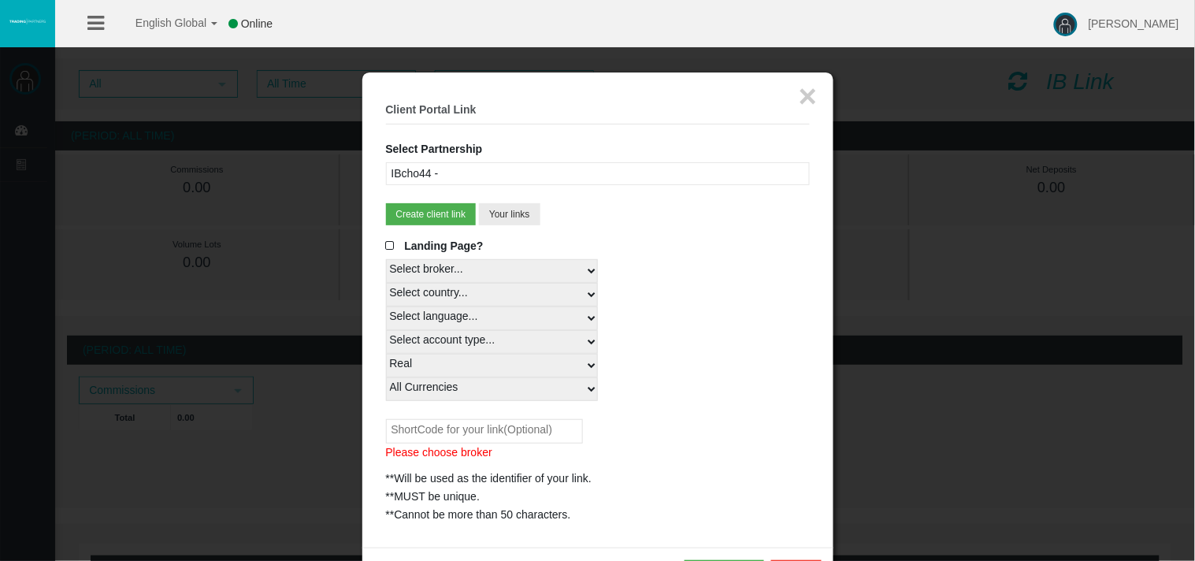
select select "USD"
click at [386, 377] on select "Select currency... All Currencies JPY USD" at bounding box center [492, 389] width 212 height 24
click at [419, 210] on button "Create client link" at bounding box center [431, 214] width 91 height 22
click at [427, 213] on button "Create client link" at bounding box center [431, 214] width 91 height 22
click at [507, 207] on button "Your links" at bounding box center [509, 214] width 61 height 22
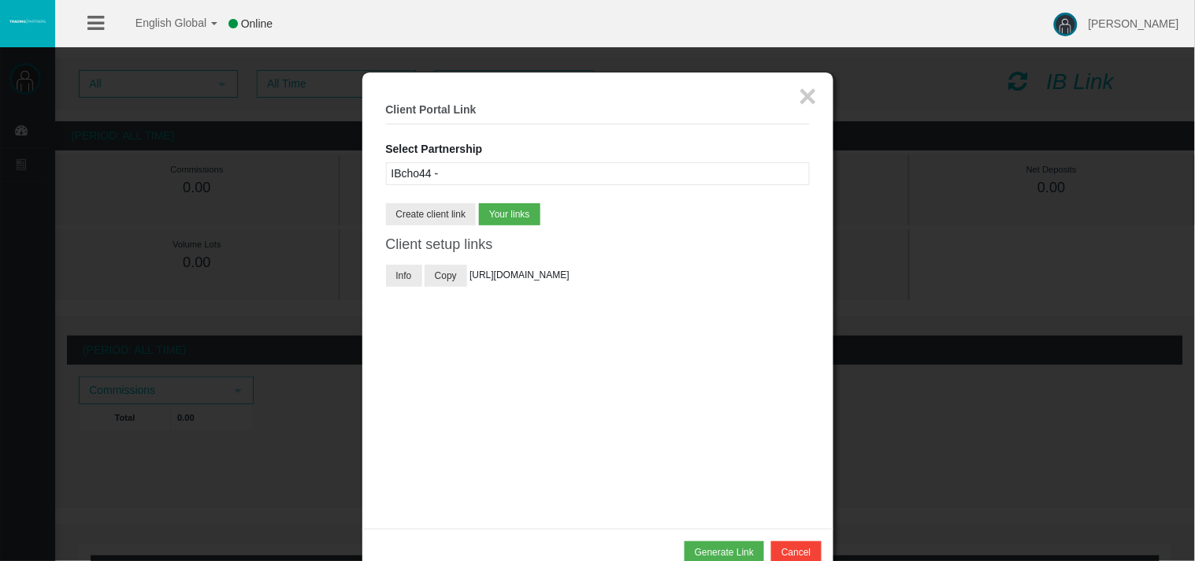
click at [514, 281] on span "[URL][DOMAIN_NAME]" at bounding box center [520, 275] width 100 height 11
click at [449, 277] on button "Copy" at bounding box center [446, 276] width 43 height 22
click at [812, 95] on button "×" at bounding box center [808, 96] width 18 height 32
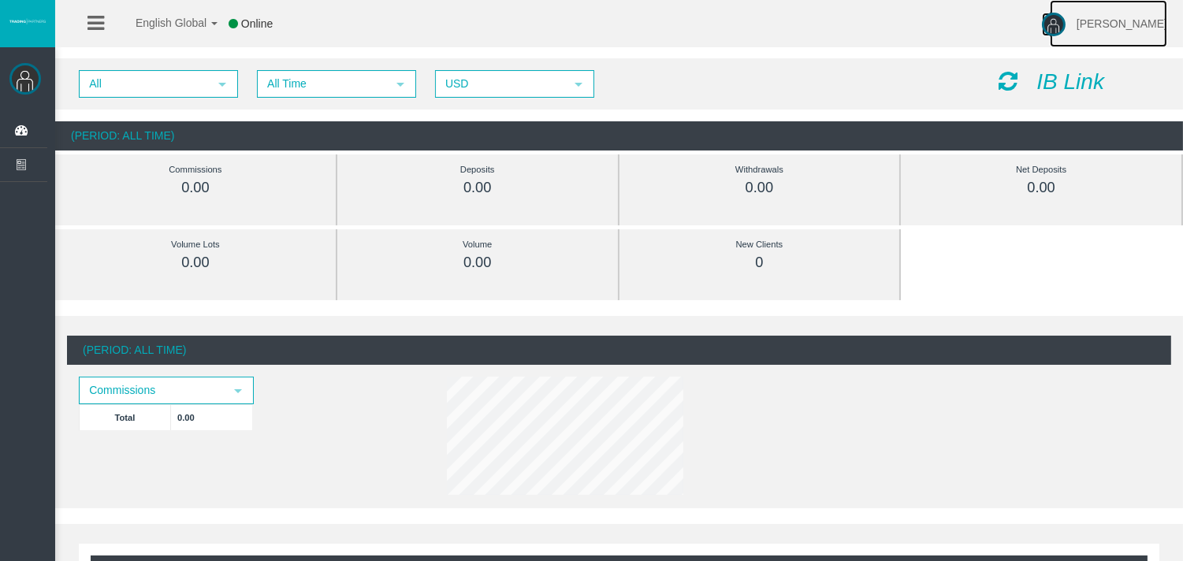
click at [1127, 17] on link "[PERSON_NAME]" at bounding box center [1108, 23] width 117 height 47
click at [30, 75] on img at bounding box center [25, 79] width 32 height 32
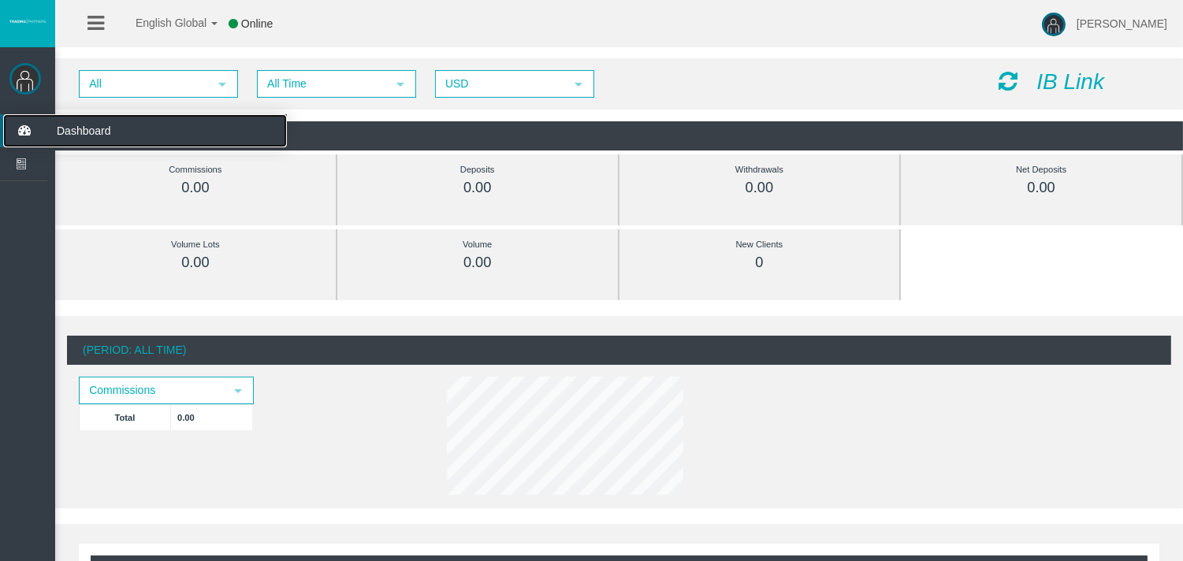
click at [13, 128] on icon at bounding box center [24, 130] width 42 height 33
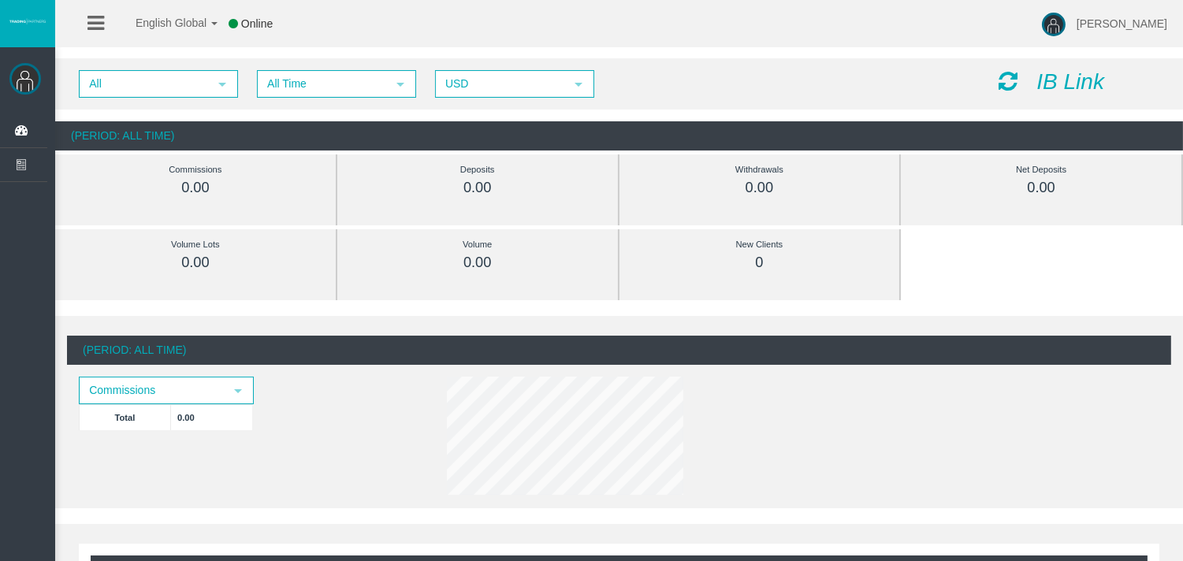
click at [103, 24] on icon at bounding box center [95, 23] width 17 height 20
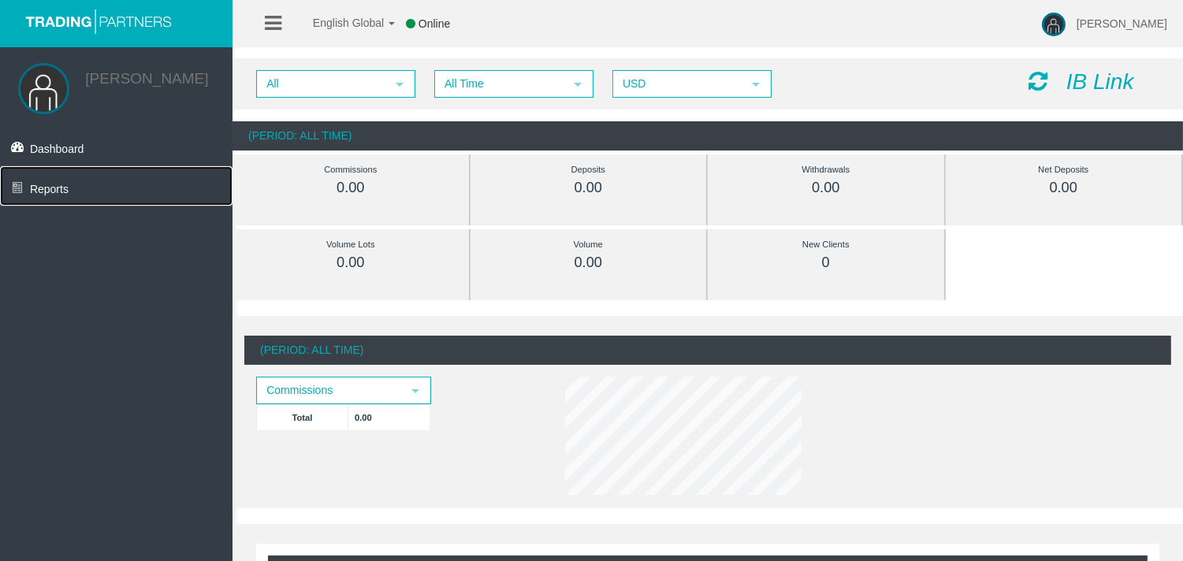
click at [55, 190] on span "Reports" at bounding box center [49, 189] width 39 height 13
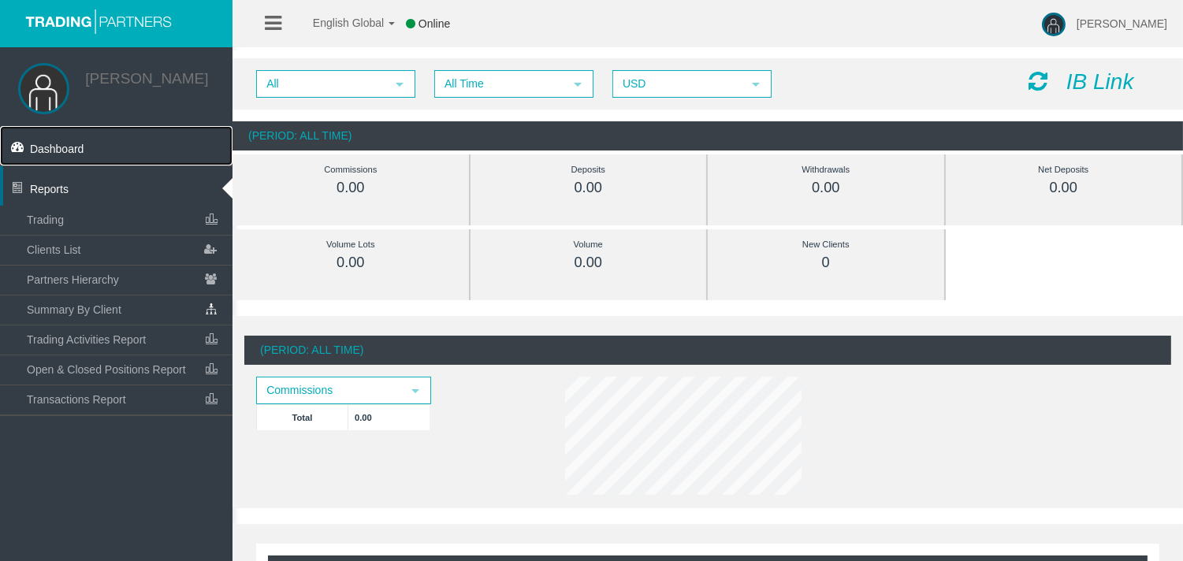
click at [60, 150] on span "Dashboard" at bounding box center [57, 149] width 54 height 13
click at [1115, 85] on icon "IB Link" at bounding box center [1100, 81] width 68 height 24
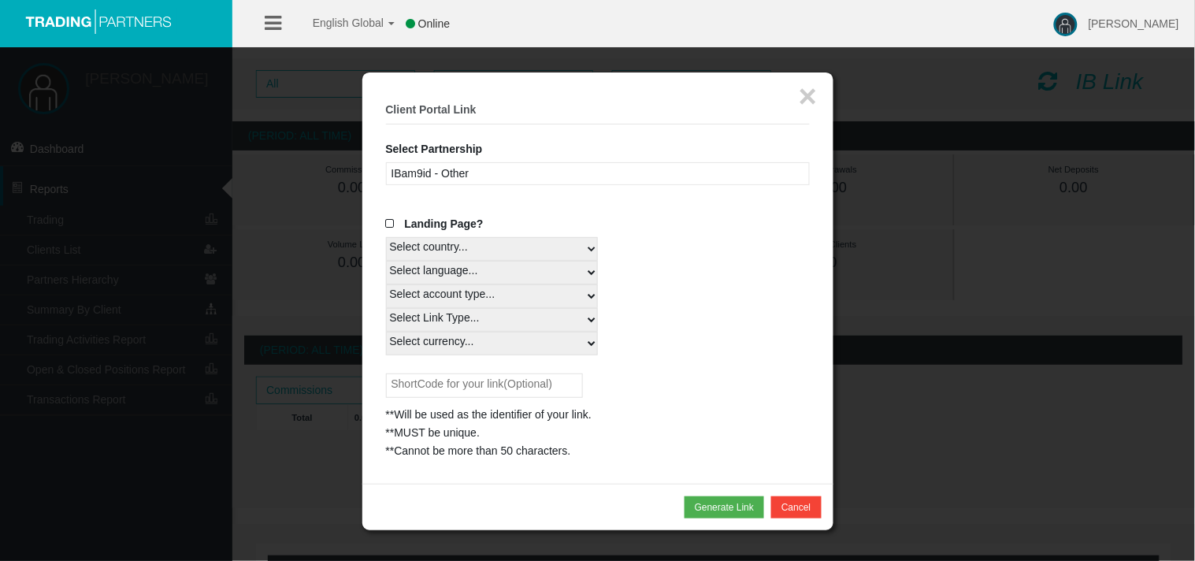
click at [450, 172] on div "IBam9id - Other" at bounding box center [598, 173] width 424 height 23
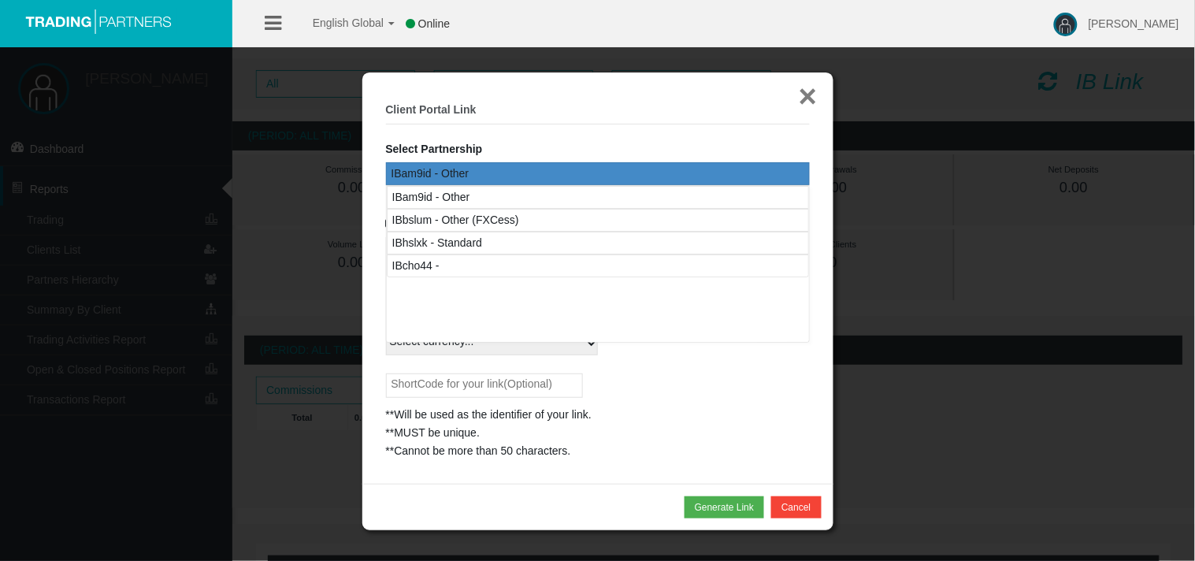
click at [801, 95] on button "×" at bounding box center [808, 96] width 18 height 32
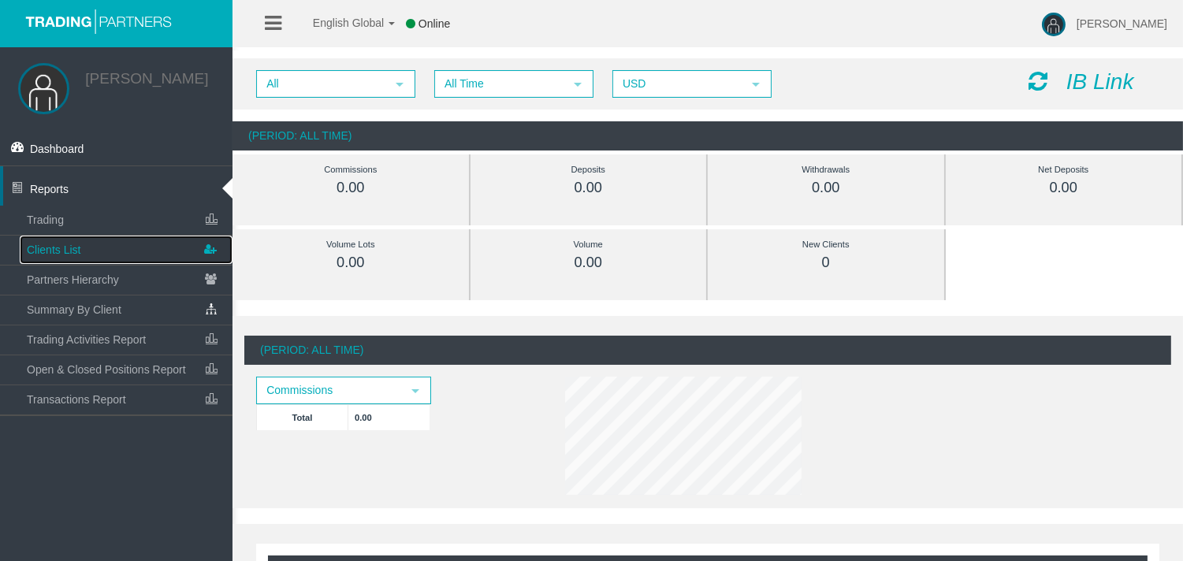
click at [76, 252] on span "Clients List" at bounding box center [54, 249] width 54 height 13
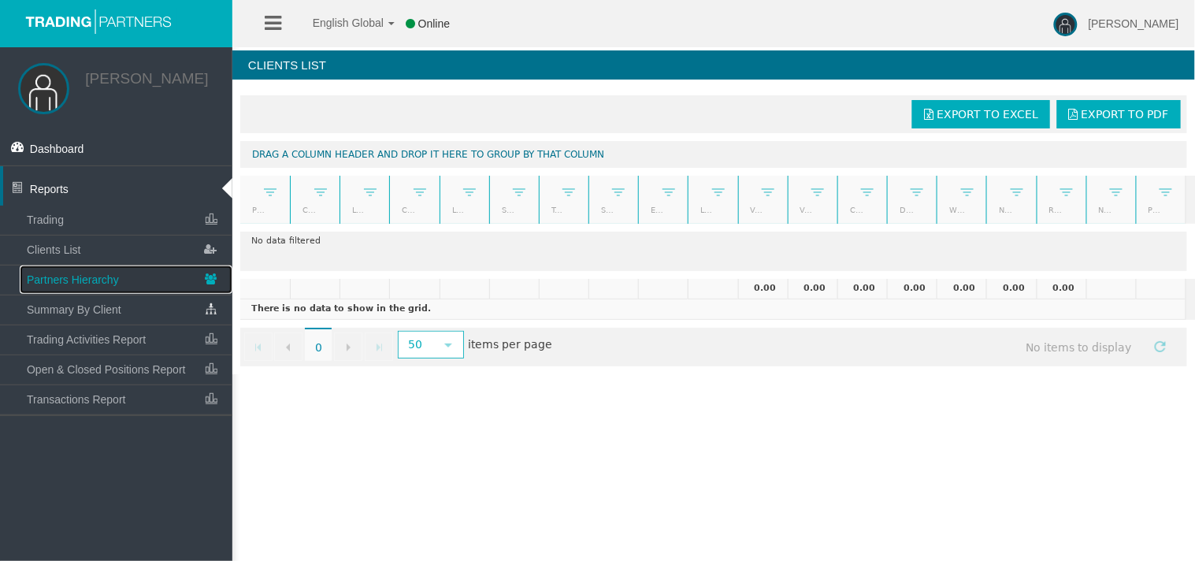
click at [61, 284] on span "Partners Hierarchy" at bounding box center [73, 279] width 92 height 13
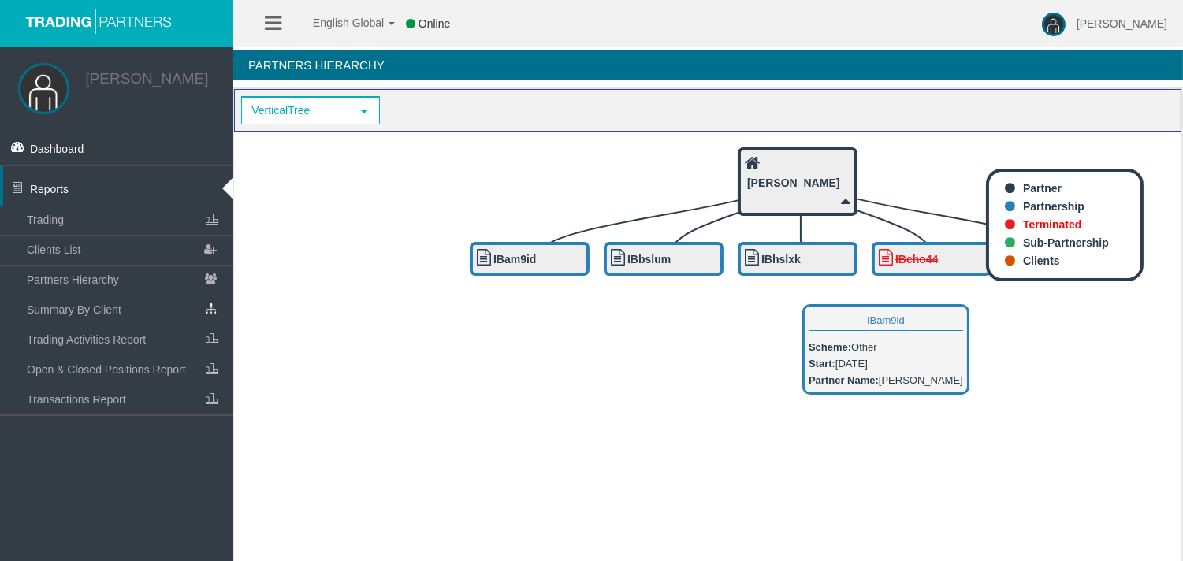
click at [562, 262] on div "IBam9id" at bounding box center [530, 259] width 106 height 20
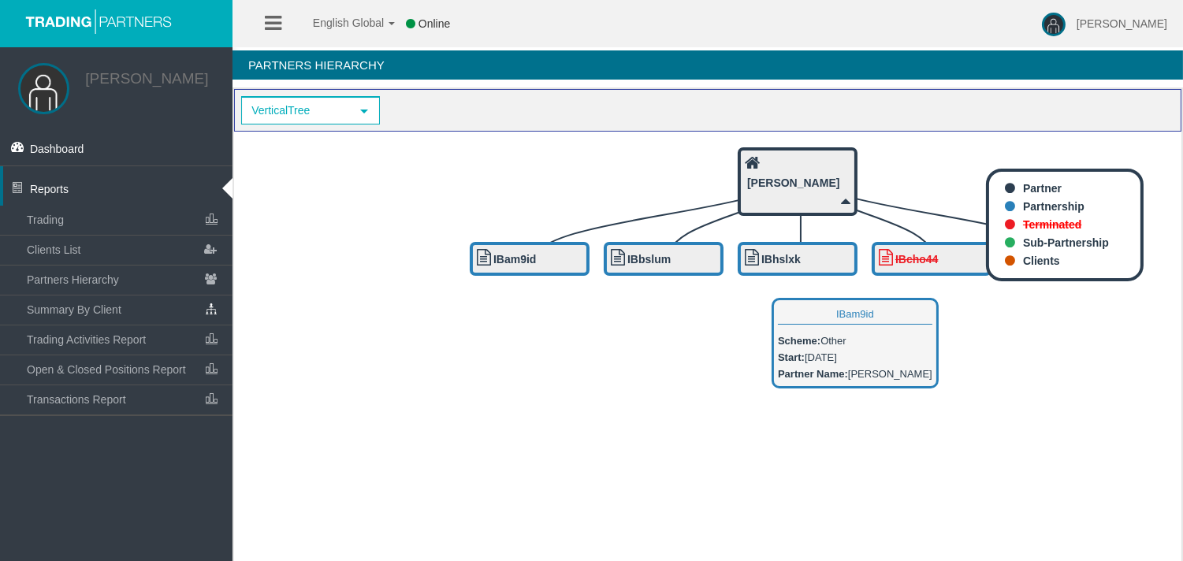
click at [531, 255] on b "IBam9id" at bounding box center [514, 259] width 43 height 13
drag, startPoint x: 531, startPoint y: 255, endPoint x: 520, endPoint y: 260, distance: 12.0
click at [521, 260] on b "IBam9id" at bounding box center [514, 259] width 43 height 13
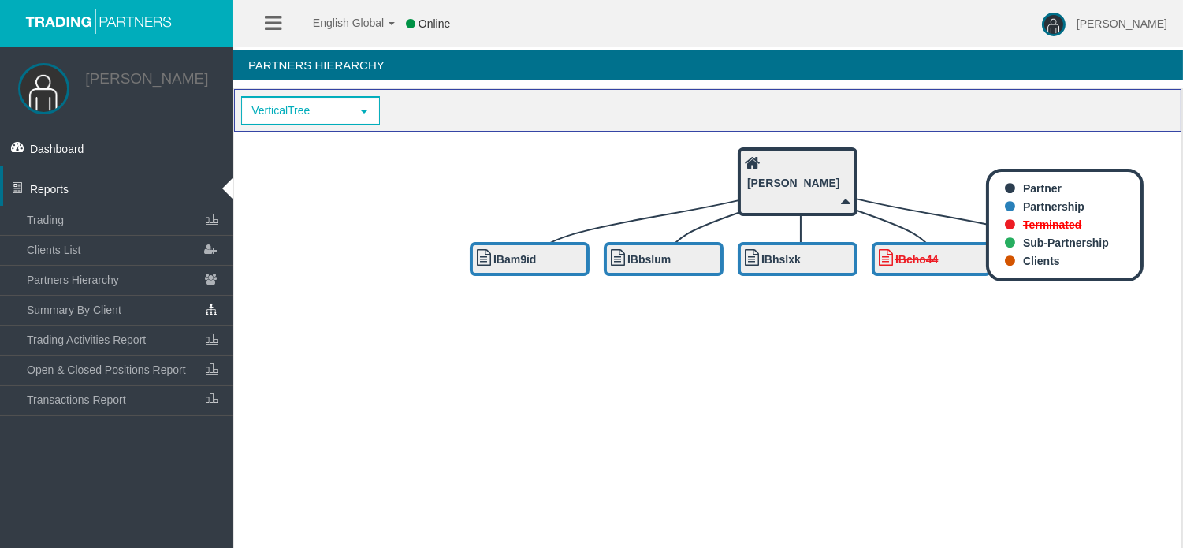
click at [911, 300] on icon "IByxne9 IBcho44 IBhslxk IBbslum IBam9id [PERSON_NAME]" at bounding box center [707, 431] width 947 height 599
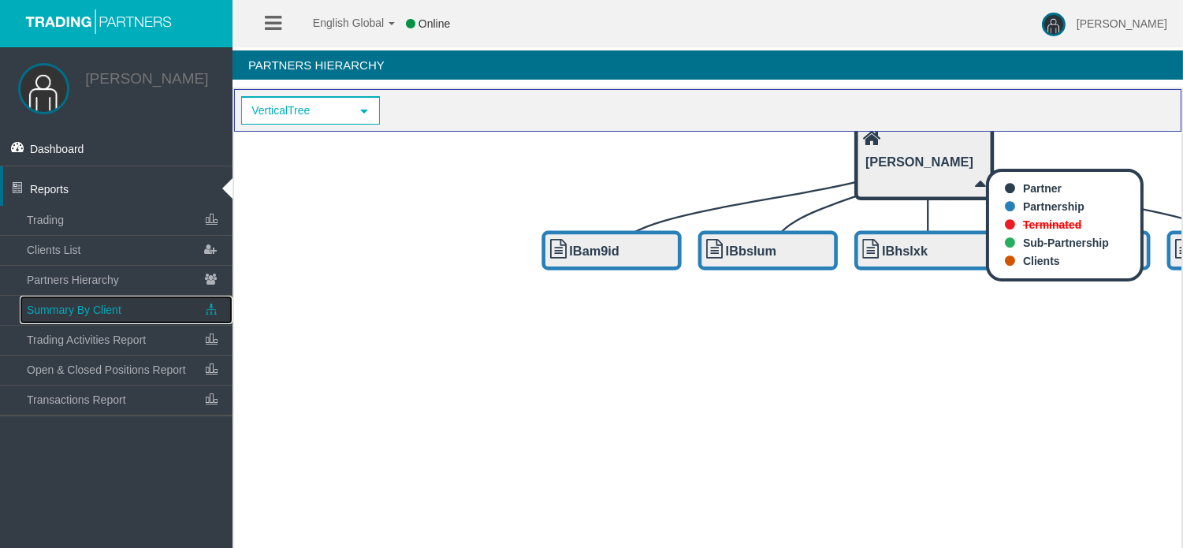
click at [65, 316] on span "Summary By Client" at bounding box center [74, 309] width 95 height 13
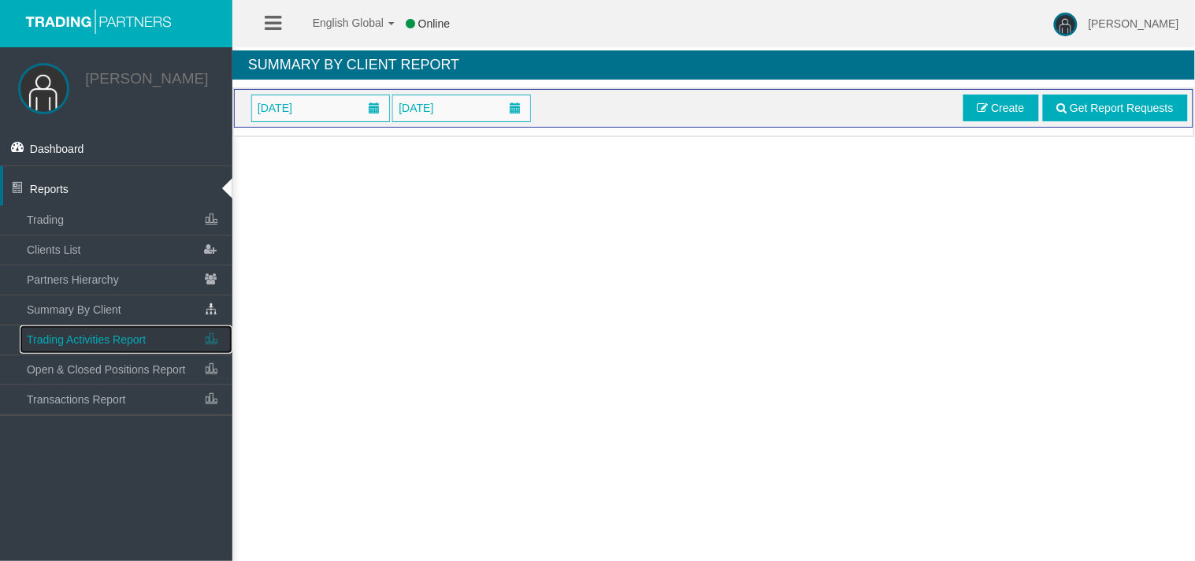
click at [72, 337] on span "Trading Activities Report" at bounding box center [86, 339] width 119 height 13
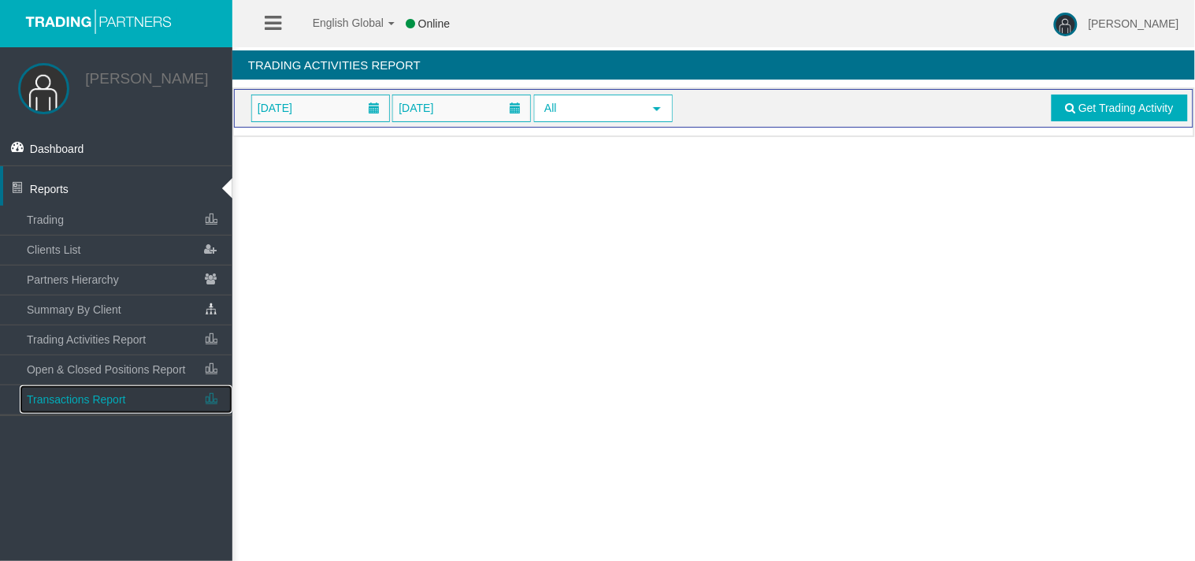
click at [76, 399] on span "Transactions Report" at bounding box center [76, 399] width 99 height 13
click at [268, 241] on div "English Global 简体中文 English Global 日本語 한국어 Online [PERSON_NAME] Help Log Out [P…" at bounding box center [597, 280] width 1195 height 561
